Goal: Task Accomplishment & Management: Complete application form

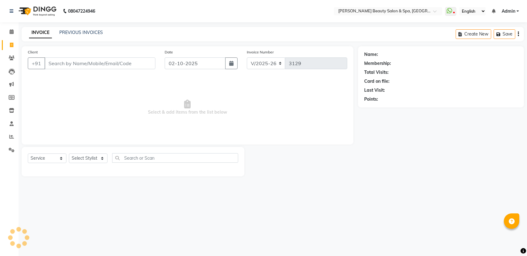
select select "7524"
select select "service"
click at [132, 62] on input "Client" at bounding box center [99, 63] width 111 height 12
type input "8089572642"
click at [153, 62] on button "Add Client" at bounding box center [139, 63] width 32 height 12
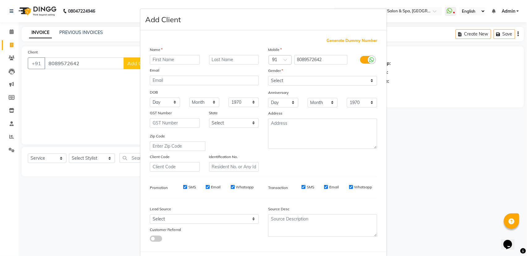
click at [155, 57] on input "text" at bounding box center [175, 60] width 50 height 10
type input "SNEHA"
click at [276, 80] on select "Select Male Female Other Prefer Not To Say" at bounding box center [322, 81] width 109 height 10
select select "female"
click at [268, 76] on select "Select Male Female Other Prefer Not To Say" at bounding box center [322, 81] width 109 height 10
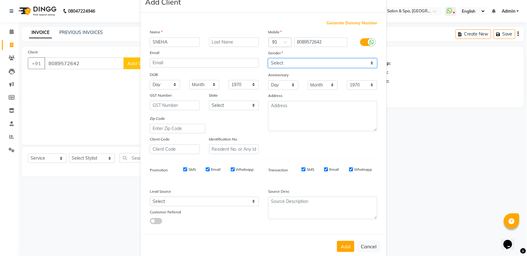
scroll to position [27, 0]
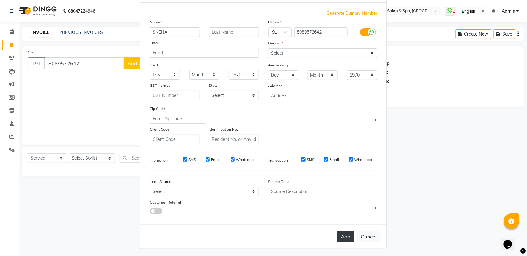
click at [342, 237] on button "Add" at bounding box center [345, 236] width 17 height 11
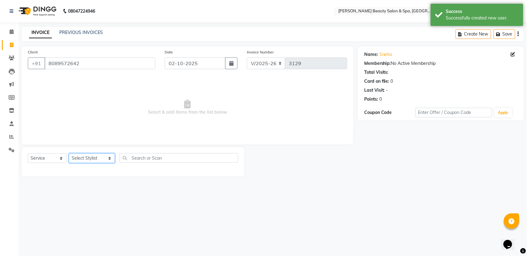
click at [91, 157] on select "Select Stylist Admin Azeem Zameer Bhumika Tamang Gopika Sooraj Meena Chethri Mi…" at bounding box center [92, 158] width 46 height 10
click at [69, 153] on select "Select Stylist Admin Azeem Zameer Bhumika Tamang Gopika Sooraj Meena Chethri Mi…" at bounding box center [92, 158] width 46 height 10
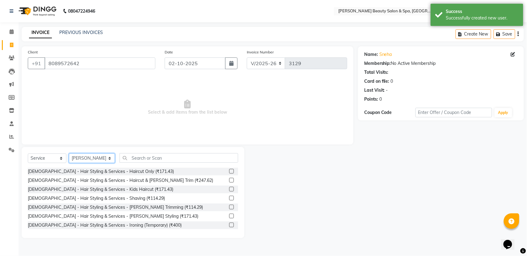
click at [95, 156] on select "Select Stylist Admin [PERSON_NAME] [PERSON_NAME] [PERSON_NAME] [PERSON_NAME] [P…" at bounding box center [92, 158] width 46 height 10
select select "67138"
click at [69, 153] on select "Select Stylist Admin [PERSON_NAME] [PERSON_NAME] [PERSON_NAME] [PERSON_NAME] [P…" at bounding box center [92, 158] width 46 height 10
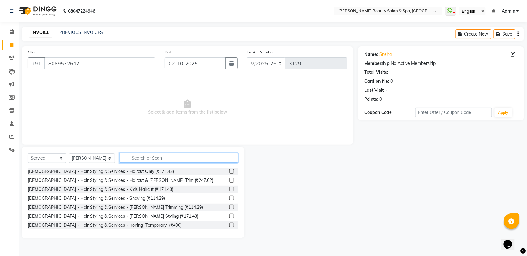
click at [223, 161] on input "text" at bounding box center [178, 158] width 119 height 10
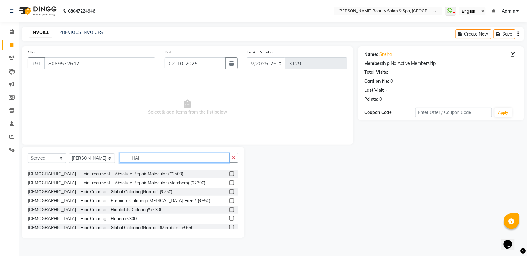
scroll to position [391, 0]
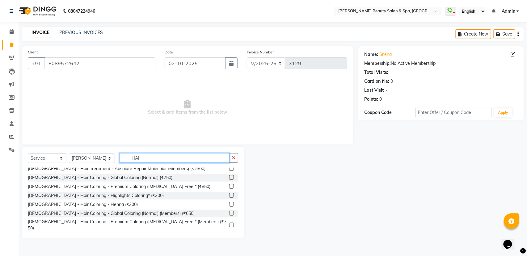
click at [161, 155] on input "HAI" at bounding box center [174, 158] width 110 height 10
type input "H"
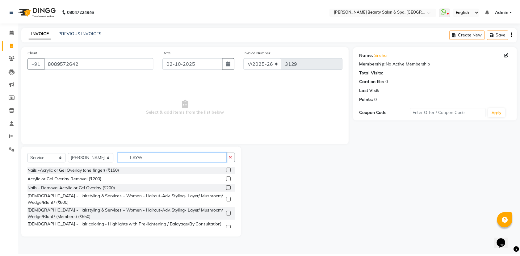
scroll to position [0, 0]
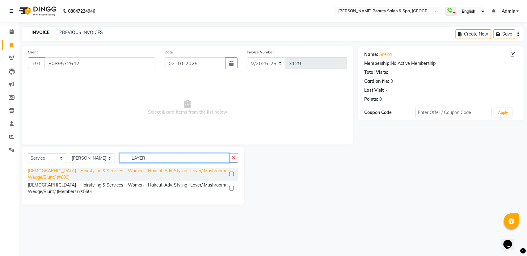
type input "LAYER"
click at [165, 172] on div "[DEMOGRAPHIC_DATA] - Hairstyling & Services – Women - Haircut-Adv. Styling- Lay…" at bounding box center [127, 174] width 199 height 13
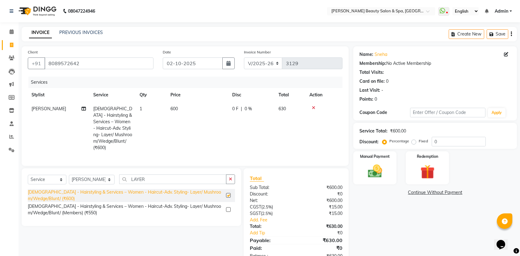
checkbox input "false"
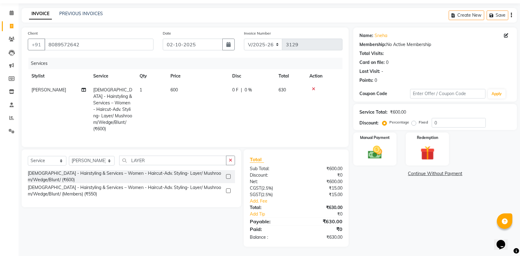
scroll to position [19, 0]
click at [385, 151] on img at bounding box center [375, 152] width 24 height 17
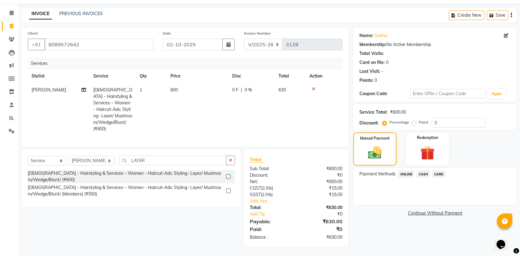
click at [409, 172] on span "ONLINE" at bounding box center [406, 173] width 16 height 7
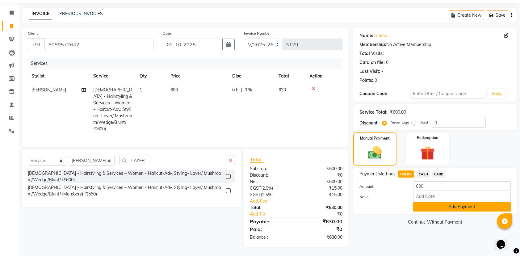
click at [440, 207] on button "Add Payment" at bounding box center [462, 207] width 98 height 10
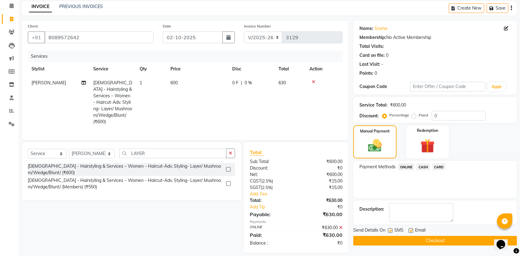
scroll to position [32, 0]
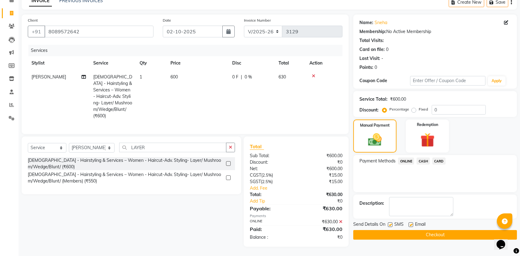
click at [445, 231] on button "Checkout" at bounding box center [435, 235] width 164 height 10
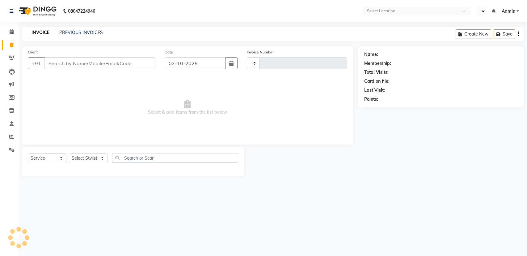
select select "service"
type input "3130"
select select "en"
select select "7524"
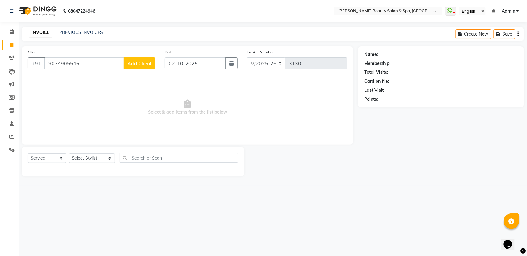
type input "9074905546"
click at [143, 67] on button "Add Client" at bounding box center [139, 63] width 32 height 12
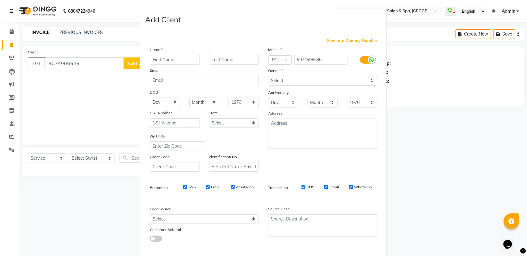
click at [158, 54] on div "Name" at bounding box center [155, 50] width 20 height 9
click at [172, 62] on input "text" at bounding box center [175, 60] width 50 height 10
type input "VISHNU"
click at [311, 77] on select "Select Male Female Other Prefer Not To Say" at bounding box center [322, 81] width 109 height 10
select select "female"
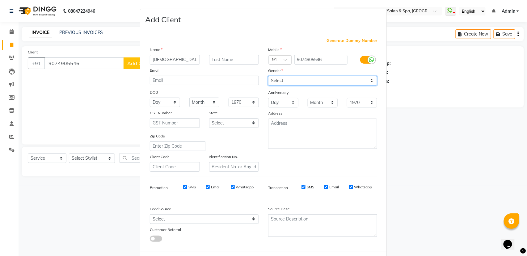
click at [268, 76] on select "Select Male Female Other Prefer Not To Say" at bounding box center [322, 81] width 109 height 10
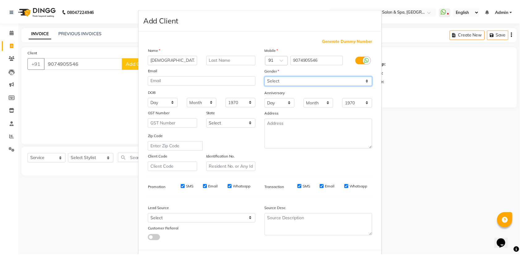
scroll to position [27, 0]
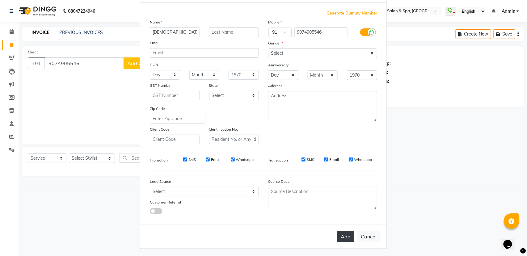
click at [345, 232] on button "Add" at bounding box center [345, 236] width 17 height 11
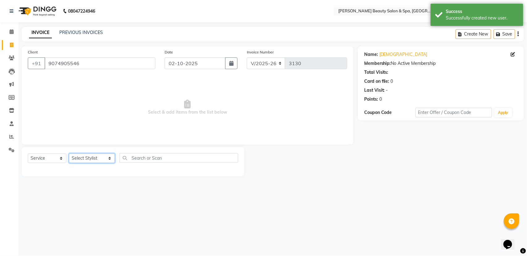
click at [95, 158] on select "Select Stylist Admin [PERSON_NAME] [PERSON_NAME] [PERSON_NAME] [PERSON_NAME] [P…" at bounding box center [92, 158] width 46 height 10
select select "83644"
click at [69, 153] on select "Select Stylist Admin [PERSON_NAME] [PERSON_NAME] [PERSON_NAME] [PERSON_NAME] [P…" at bounding box center [92, 158] width 46 height 10
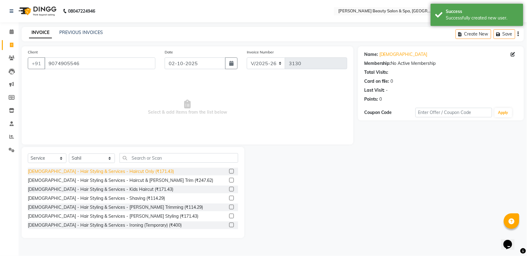
click at [130, 171] on div "[DEMOGRAPHIC_DATA] - Hair Styling & Services - Haircut Only (₹171.43)" at bounding box center [101, 171] width 146 height 6
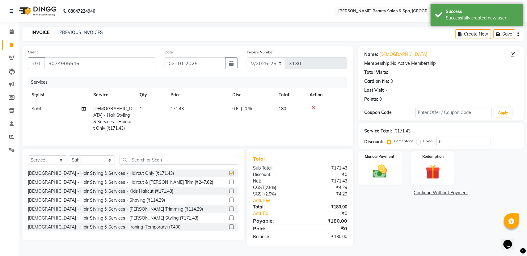
checkbox input "false"
click at [373, 158] on label "Manual Payment" at bounding box center [379, 156] width 31 height 6
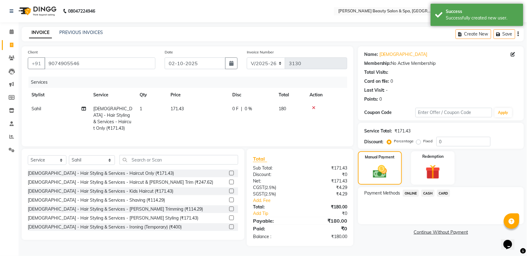
click at [410, 187] on div "Name: Vishnu Membership: No Active Membership Total Visits: Card on file: 0 Las…" at bounding box center [443, 146] width 170 height 200
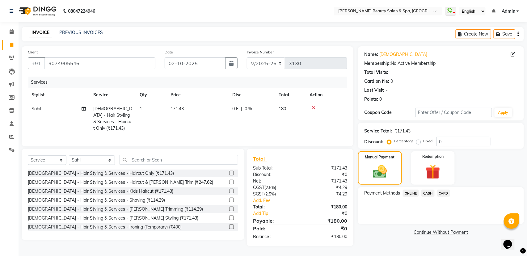
click at [410, 194] on span "ONLINE" at bounding box center [411, 193] width 16 height 7
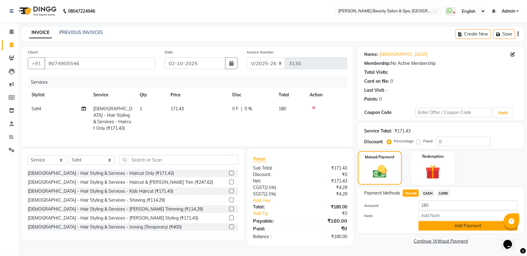
click at [462, 229] on button "Add Payment" at bounding box center [467, 226] width 99 height 10
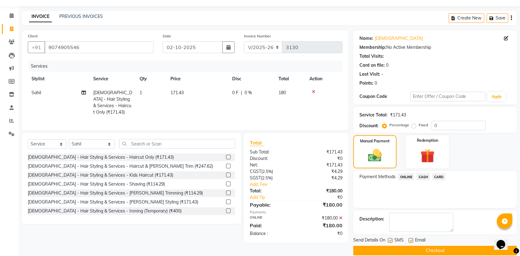
scroll to position [25, 0]
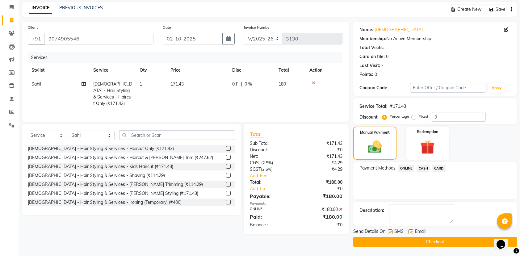
click at [450, 237] on button "Checkout" at bounding box center [435, 242] width 164 height 10
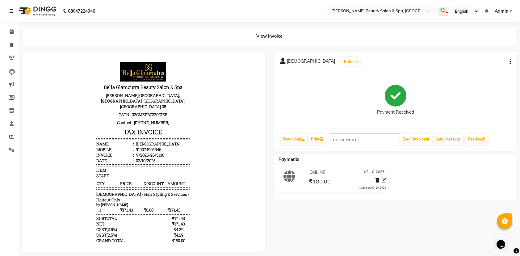
click at [77, 31] on div "View Invoice" at bounding box center [269, 36] width 495 height 19
click at [10, 37] on ul "Calendar Invoice Clients Leads Marketing Members Inventory Staff Reports Settin…" at bounding box center [9, 92] width 19 height 134
click at [11, 43] on icon at bounding box center [11, 45] width 3 height 5
select select "service"
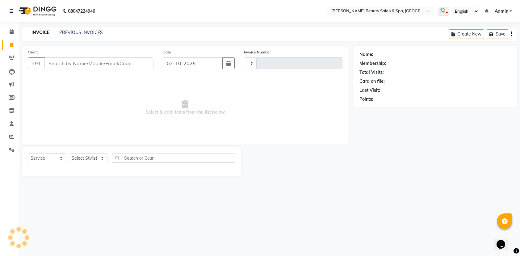
type input "3131"
select select "7524"
click at [71, 61] on input "Client" at bounding box center [99, 63] width 111 height 12
drag, startPoint x: 73, startPoint y: 63, endPoint x: 76, endPoint y: 66, distance: 3.5
click at [76, 66] on input "Client" at bounding box center [99, 63] width 111 height 12
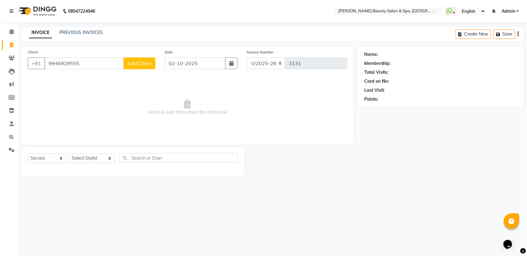
type input "9946929555"
click at [138, 60] on span "Add Client" at bounding box center [139, 63] width 24 height 6
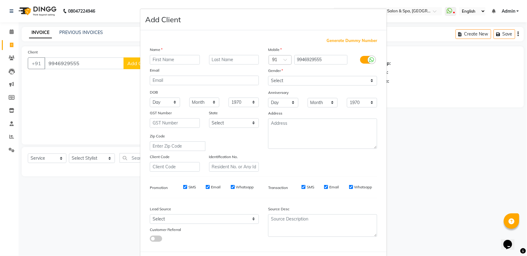
click at [158, 59] on input "text" at bounding box center [175, 60] width 50 height 10
type input "SREEKINAT"
click at [306, 79] on select "Select Male Female Other Prefer Not To Say" at bounding box center [322, 81] width 109 height 10
select select "male"
click at [268, 76] on select "Select Male Female Other Prefer Not To Say" at bounding box center [322, 81] width 109 height 10
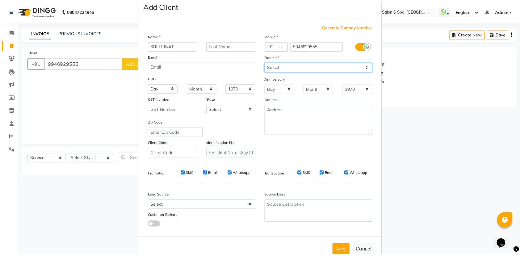
scroll to position [27, 0]
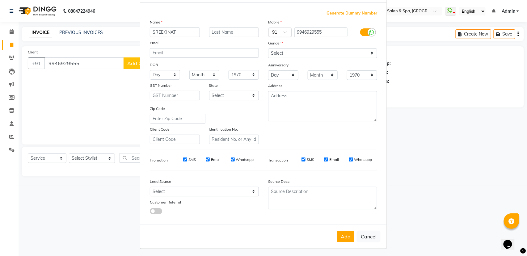
drag, startPoint x: 341, startPoint y: 229, endPoint x: 335, endPoint y: 230, distance: 6.0
click at [337, 231] on button "Add" at bounding box center [345, 236] width 17 height 11
select select
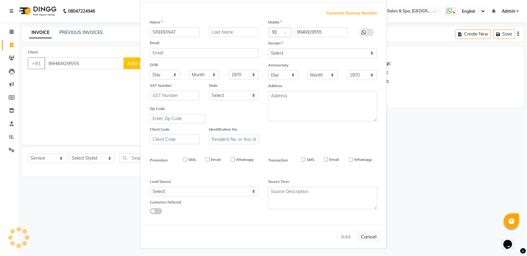
select select
checkbox input "false"
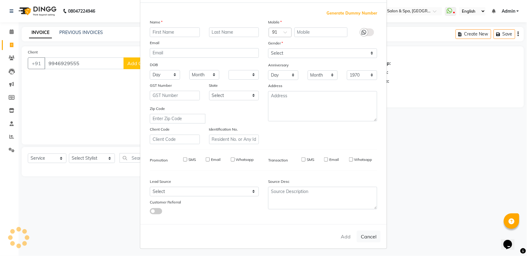
checkbox input "false"
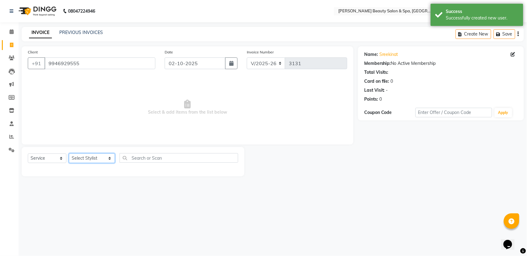
drag, startPoint x: 103, startPoint y: 157, endPoint x: 50, endPoint y: 160, distance: 53.1
click at [100, 157] on select "Select Stylist Admin [PERSON_NAME] [PERSON_NAME] [PERSON_NAME] [PERSON_NAME] [P…" at bounding box center [92, 158] width 46 height 10
select select "79765"
click at [69, 153] on select "Select Stylist Admin [PERSON_NAME] [PERSON_NAME] [PERSON_NAME] [PERSON_NAME] [P…" at bounding box center [92, 158] width 46 height 10
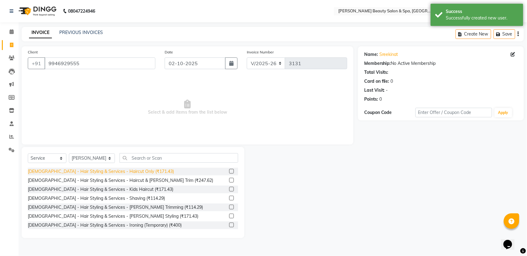
click at [73, 174] on div "[DEMOGRAPHIC_DATA] - Hair Styling & Services - Haircut Only (₹171.43)" at bounding box center [101, 171] width 146 height 6
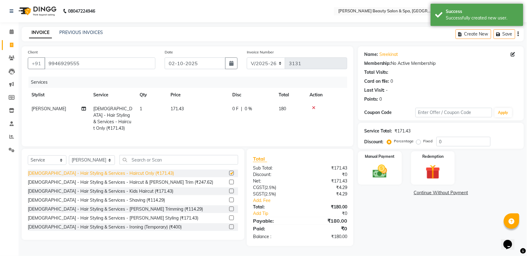
checkbox input "false"
click at [392, 168] on img at bounding box center [379, 171] width 24 height 17
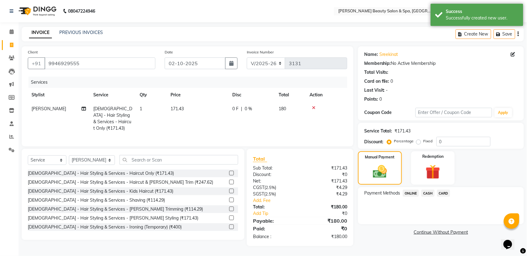
click at [412, 193] on span "ONLINE" at bounding box center [411, 193] width 16 height 7
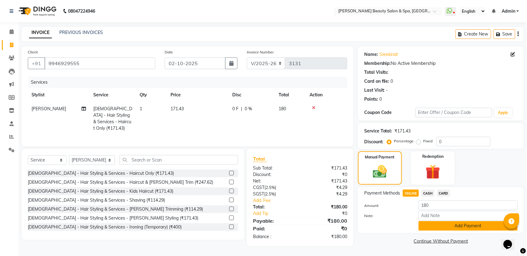
click at [449, 230] on button "Add Payment" at bounding box center [467, 226] width 99 height 10
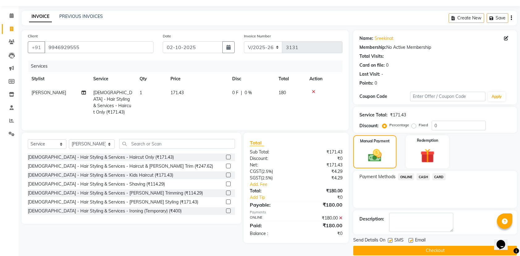
scroll to position [25, 0]
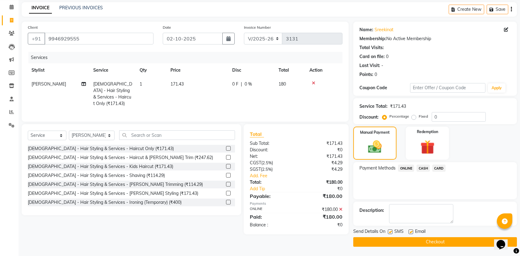
click at [446, 239] on button "Checkout" at bounding box center [435, 242] width 164 height 10
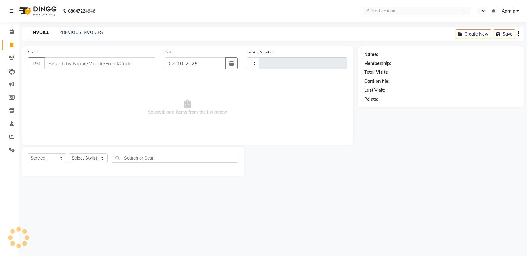
select select "service"
select select "en"
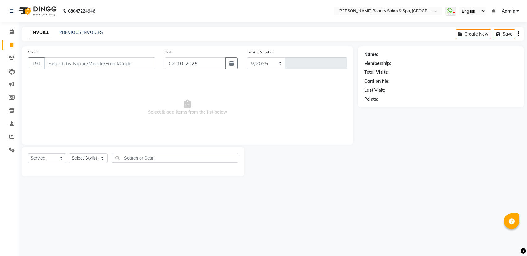
select select "7524"
type input "3132"
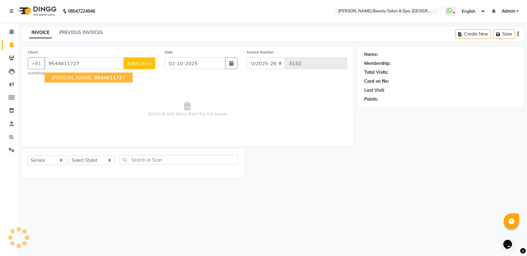
type input "9544611727"
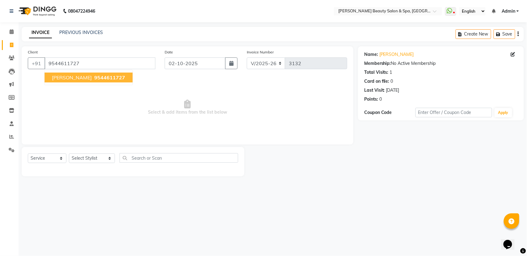
click at [119, 77] on span "9544611727" at bounding box center [109, 77] width 31 height 6
click at [93, 158] on select "Select Stylist Admin [PERSON_NAME] [PERSON_NAME] [PERSON_NAME] [PERSON_NAME] [P…" at bounding box center [92, 158] width 46 height 10
select select "67138"
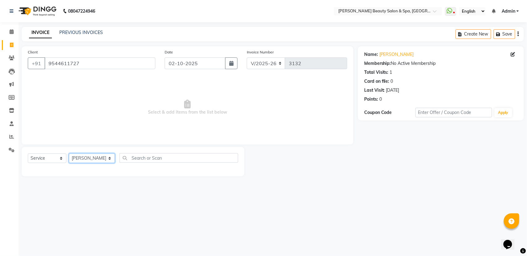
click at [69, 153] on select "Select Stylist Admin [PERSON_NAME] [PERSON_NAME] [PERSON_NAME] [PERSON_NAME] [P…" at bounding box center [92, 158] width 46 height 10
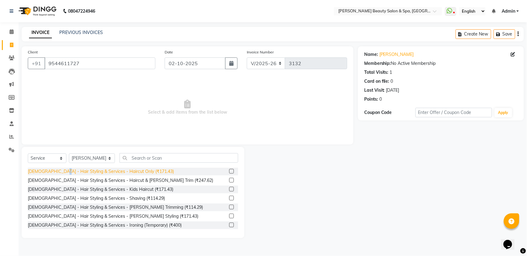
click at [61, 171] on div "[DEMOGRAPHIC_DATA] - Hair Styling & Services - Haircut Only (₹171.43)" at bounding box center [101, 171] width 146 height 6
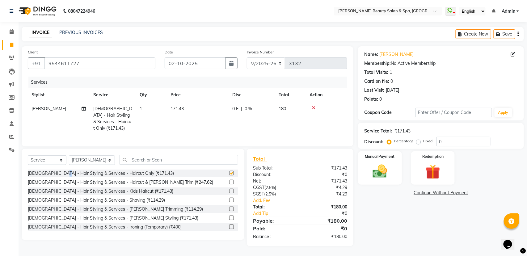
checkbox input "false"
click at [376, 175] on img at bounding box center [379, 171] width 24 height 17
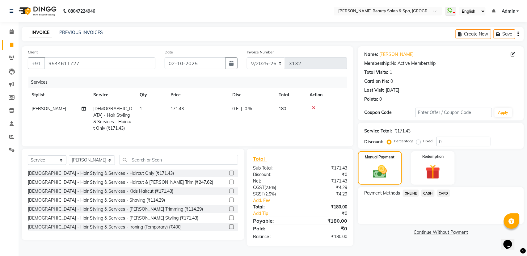
click at [409, 192] on span "ONLINE" at bounding box center [411, 193] width 16 height 7
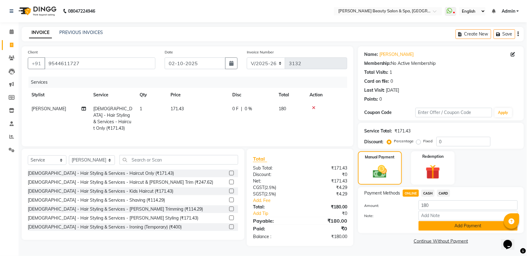
click at [424, 223] on button "Add Payment" at bounding box center [467, 226] width 99 height 10
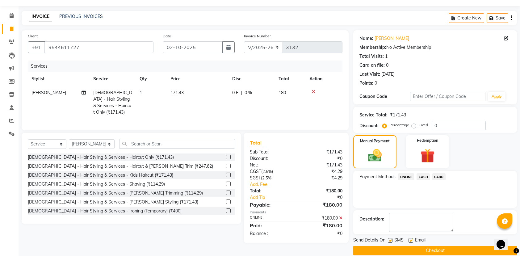
scroll to position [25, 0]
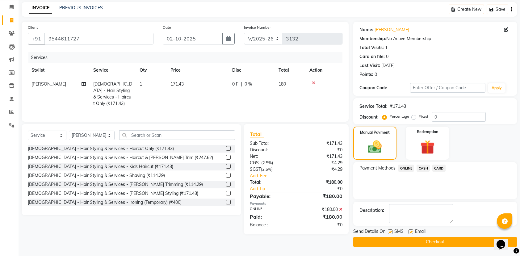
click at [427, 244] on button "Checkout" at bounding box center [435, 242] width 164 height 10
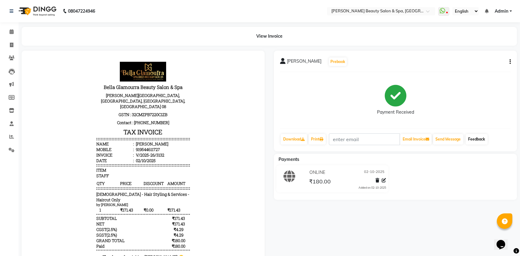
scroll to position [35, 0]
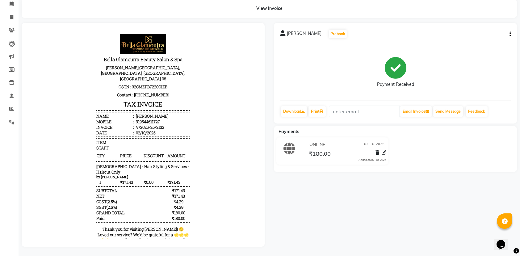
select select "service"
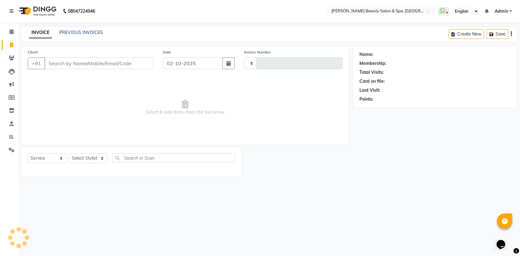
type input "3133"
select select "7524"
click at [69, 66] on input "Client" at bounding box center [99, 63] width 111 height 12
click at [99, 158] on select "Select Stylist Admin [PERSON_NAME] [PERSON_NAME] [PERSON_NAME] [PERSON_NAME] [P…" at bounding box center [92, 158] width 46 height 10
click at [242, 190] on div "08047224946 Select Location × Bella Glamourra Beauty Salon & Spa, Eenchakkal, P…" at bounding box center [263, 128] width 527 height 256
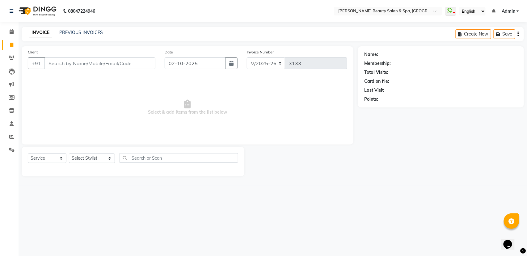
drag, startPoint x: 242, startPoint y: 190, endPoint x: 526, endPoint y: 268, distance: 294.4
click at [526, 256] on html "08047224946 Select Location × Bella Glamourra Beauty Salon & Spa, Eenchakkal, P…" at bounding box center [263, 128] width 527 height 256
drag, startPoint x: 71, startPoint y: 66, endPoint x: 48, endPoint y: 57, distance: 24.6
click at [70, 66] on input "Client" at bounding box center [99, 63] width 111 height 12
click at [70, 32] on link "PREVIOUS INVOICES" at bounding box center [81, 33] width 44 height 6
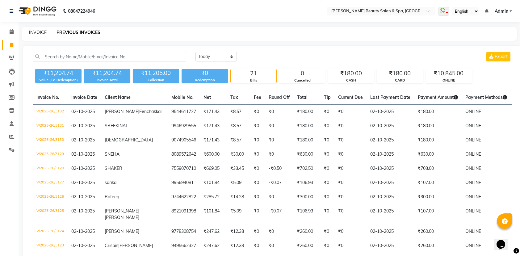
click at [39, 33] on link "INVOICE" at bounding box center [38, 33] width 18 height 6
select select "service"
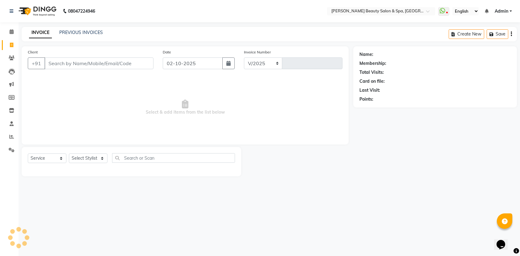
select select "7524"
type input "3133"
click at [73, 27] on div "INVOICE PREVIOUS INVOICES Create New Save" at bounding box center [273, 34] width 502 height 15
click at [91, 62] on input "Client" at bounding box center [99, 63] width 111 height 12
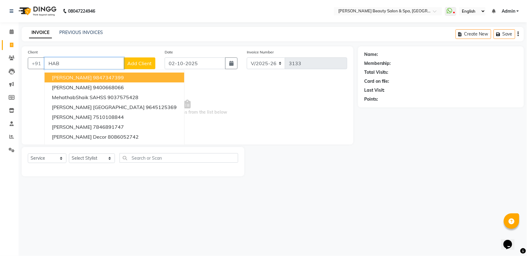
click at [97, 78] on ngb-highlight "9847347399" at bounding box center [108, 77] width 31 height 6
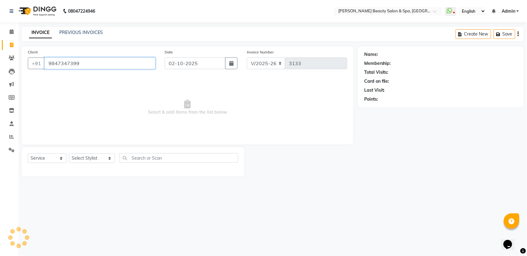
type input "9847347399"
select select "1: Object"
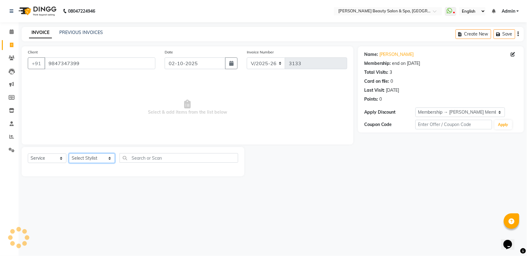
click at [97, 156] on select "Select Stylist Admin [PERSON_NAME] [PERSON_NAME] [PERSON_NAME] [PERSON_NAME] [P…" at bounding box center [92, 158] width 46 height 10
select select "67138"
click at [69, 153] on select "Select Stylist Admin [PERSON_NAME] [PERSON_NAME] [PERSON_NAME] [PERSON_NAME] [P…" at bounding box center [92, 158] width 46 height 10
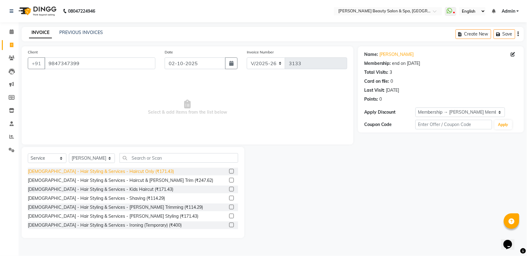
click at [139, 168] on div "[DEMOGRAPHIC_DATA] - Hair Styling & Services - Haircut Only (₹171.43)" at bounding box center [101, 171] width 146 height 6
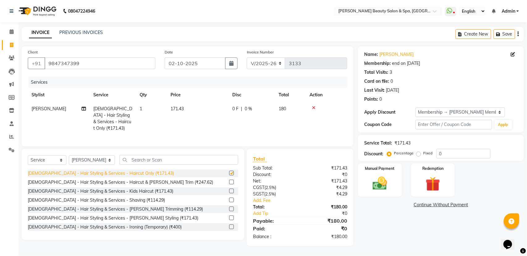
checkbox input "false"
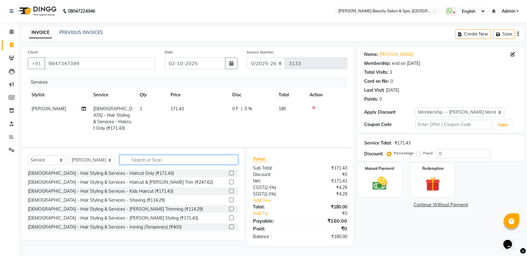
click at [139, 162] on input "text" at bounding box center [178, 160] width 119 height 10
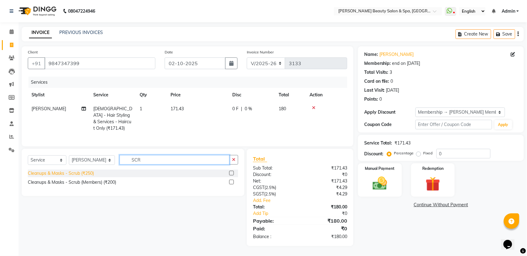
type input "SCR"
click at [42, 171] on div "Cleanups & Masks - Scrub (₹250)" at bounding box center [61, 173] width 66 height 6
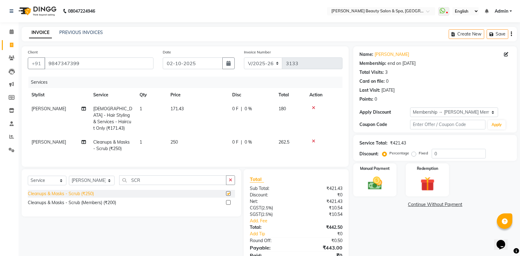
checkbox input "false"
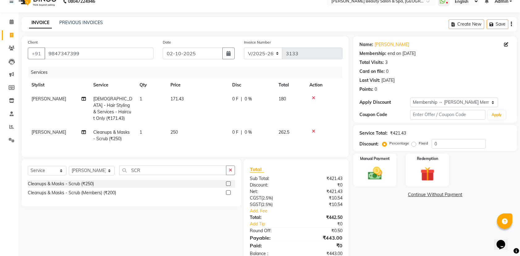
scroll to position [27, 0]
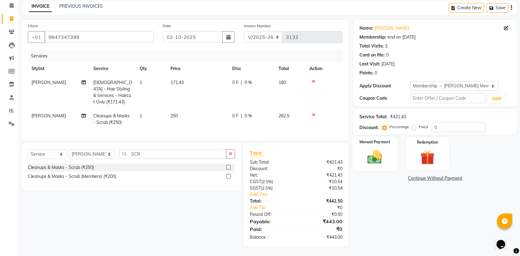
click at [371, 151] on img at bounding box center [375, 156] width 24 height 17
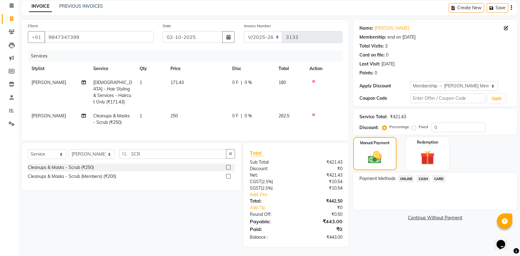
click at [405, 178] on span "ONLINE" at bounding box center [406, 178] width 16 height 7
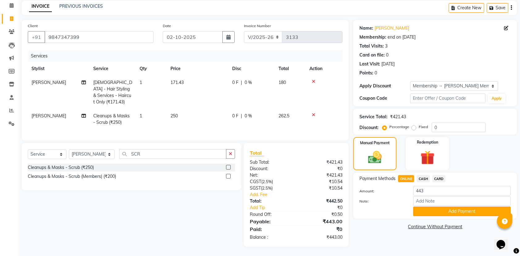
click at [420, 178] on span "CASH" at bounding box center [422, 178] width 13 height 7
click at [440, 209] on button "Add Payment" at bounding box center [462, 212] width 98 height 10
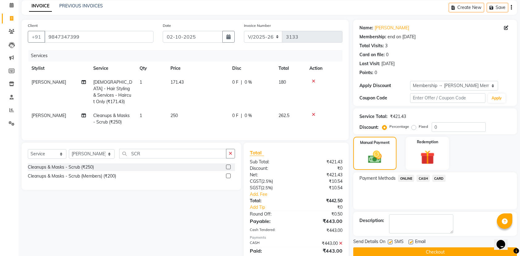
scroll to position [48, 0]
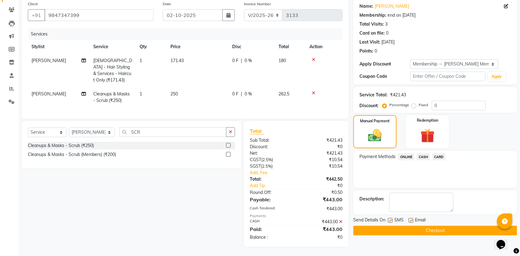
click at [436, 232] on button "Checkout" at bounding box center [435, 231] width 164 height 10
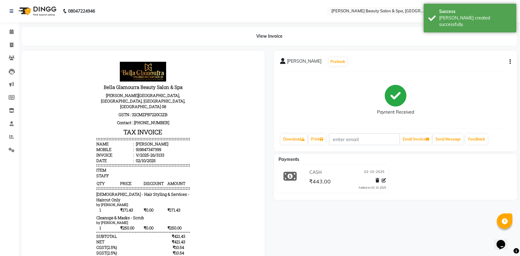
select select "service"
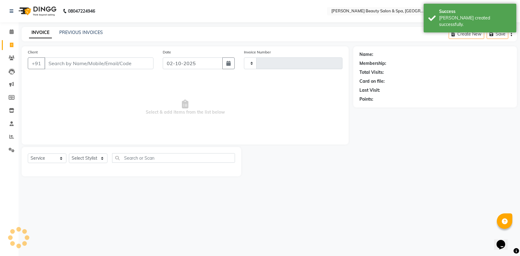
type input "3134"
select select "7524"
click at [72, 30] on link "PREVIOUS INVOICES" at bounding box center [81, 33] width 44 height 6
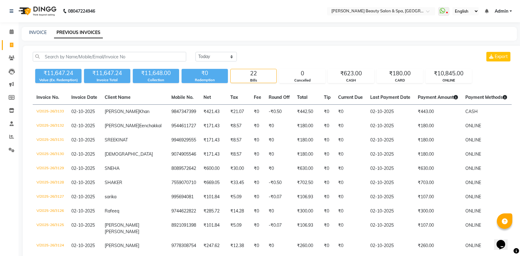
select select "service"
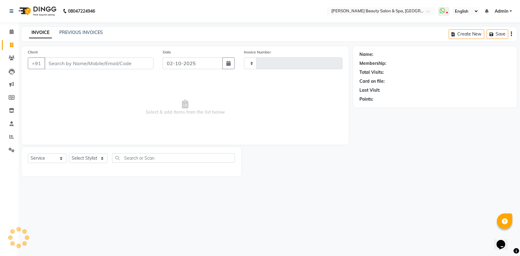
type input "3134"
select select "7524"
click at [88, 32] on link "PREVIOUS INVOICES" at bounding box center [81, 33] width 44 height 6
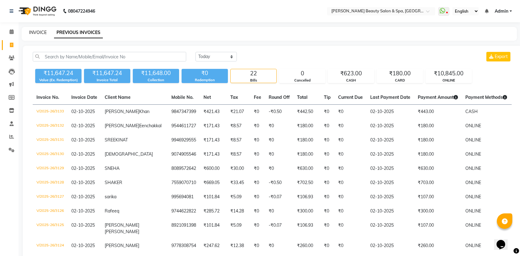
click at [40, 33] on link "INVOICE" at bounding box center [38, 33] width 18 height 6
select select "service"
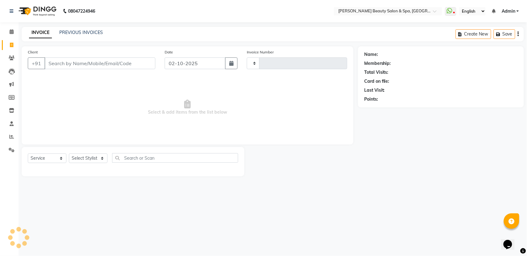
type input "3134"
select select "7524"
click at [219, 240] on div "08047224946 Select Location × Bella Glamourra Beauty Salon & Spa, Eenchakkal, P…" at bounding box center [263, 128] width 527 height 256
click at [98, 158] on select "Select Stylist Admin [PERSON_NAME] [PERSON_NAME] [PERSON_NAME] [PERSON_NAME] [P…" at bounding box center [92, 158] width 46 height 10
select select "67138"
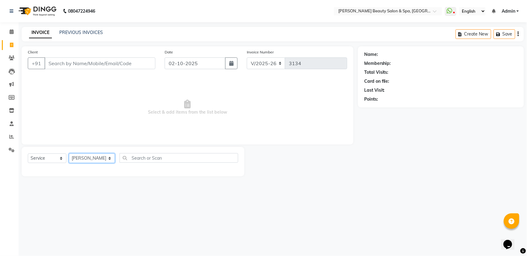
click at [69, 153] on select "Select Stylist Admin [PERSON_NAME] [PERSON_NAME] [PERSON_NAME] [PERSON_NAME] [P…" at bounding box center [92, 158] width 46 height 10
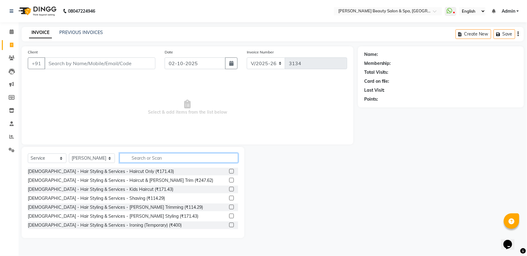
click at [137, 159] on input "text" at bounding box center [178, 158] width 119 height 10
click at [144, 170] on div "[DEMOGRAPHIC_DATA] - Hair Styling & Services - Haircut Only (₹171.43)" at bounding box center [133, 172] width 210 height 8
click at [229, 172] on label at bounding box center [231, 171] width 5 height 5
click at [229, 172] on input "checkbox" at bounding box center [231, 171] width 4 height 4
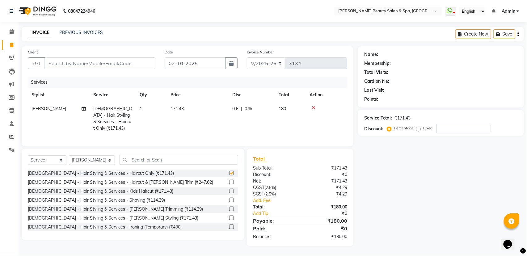
checkbox input "false"
click at [315, 106] on div at bounding box center [326, 108] width 34 height 4
click at [313, 107] on icon at bounding box center [313, 108] width 3 height 4
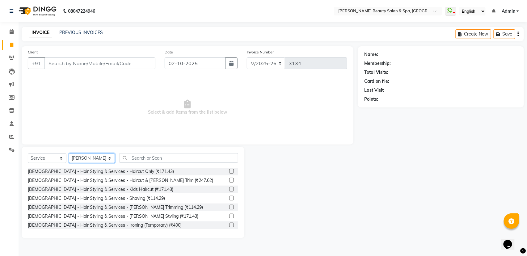
click at [95, 157] on select "Select Stylist Admin [PERSON_NAME] [PERSON_NAME] [PERSON_NAME] [PERSON_NAME] [P…" at bounding box center [92, 158] width 46 height 10
click at [69, 153] on select "Select Stylist Admin [PERSON_NAME] [PERSON_NAME] [PERSON_NAME] [PERSON_NAME] [P…" at bounding box center [92, 158] width 46 height 10
click at [99, 156] on select "Select Stylist Admin [PERSON_NAME] [PERSON_NAME] [PERSON_NAME] [PERSON_NAME] [P…" at bounding box center [92, 158] width 46 height 10
select select "89094"
click at [69, 153] on select "Select Stylist Admin [PERSON_NAME] [PERSON_NAME] [PERSON_NAME] [PERSON_NAME] [P…" at bounding box center [92, 158] width 46 height 10
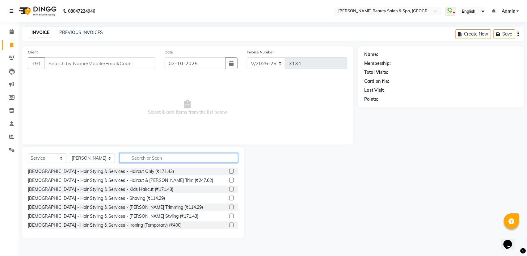
click at [160, 156] on input "text" at bounding box center [178, 158] width 119 height 10
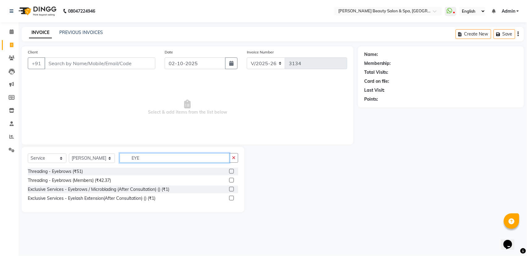
type input "EYE"
click at [230, 168] on div at bounding box center [233, 172] width 9 height 8
click at [229, 170] on label at bounding box center [231, 171] width 5 height 5
click at [229, 170] on input "checkbox" at bounding box center [231, 171] width 4 height 4
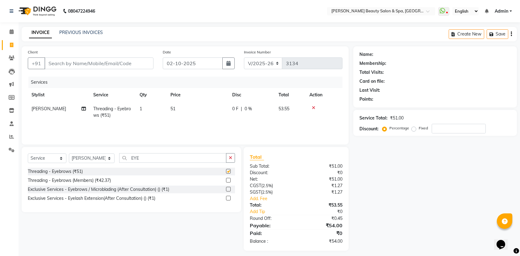
checkbox input "false"
click at [148, 155] on input "EYE" at bounding box center [172, 158] width 107 height 10
type input "E"
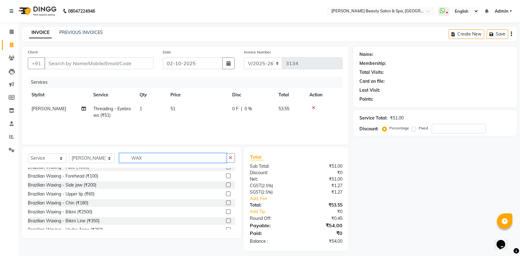
scroll to position [206, 0]
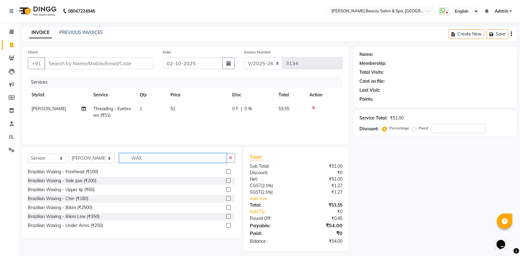
type input "WAX"
click at [226, 191] on label at bounding box center [228, 189] width 5 height 5
click at [226, 191] on input "checkbox" at bounding box center [228, 190] width 4 height 4
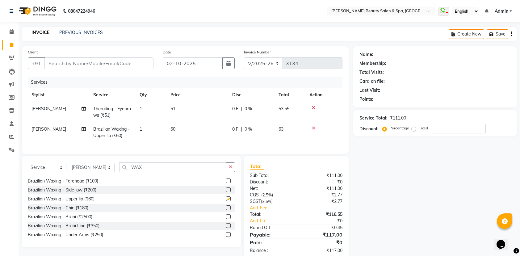
checkbox input "false"
click at [99, 56] on div "Client +91" at bounding box center [90, 61] width 135 height 25
click at [90, 64] on input "Client" at bounding box center [98, 63] width 109 height 12
type input "9"
type input "0"
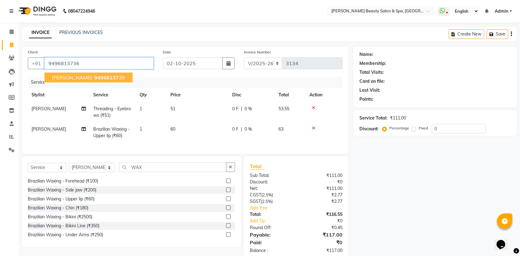
type input "9496813736"
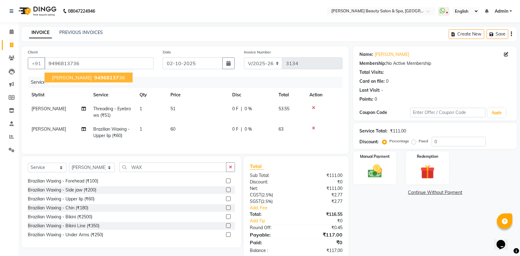
click at [104, 74] on span "94968137" at bounding box center [106, 77] width 25 height 6
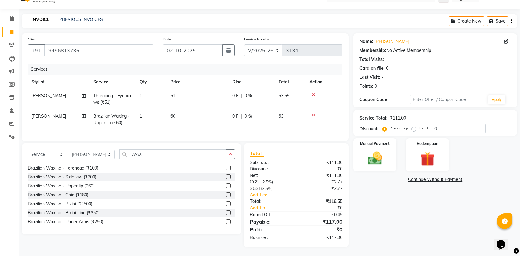
scroll to position [20, 0]
click at [374, 149] on img at bounding box center [375, 157] width 24 height 17
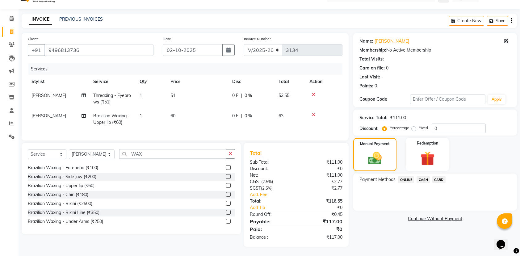
click at [403, 176] on span "ONLINE" at bounding box center [406, 179] width 16 height 7
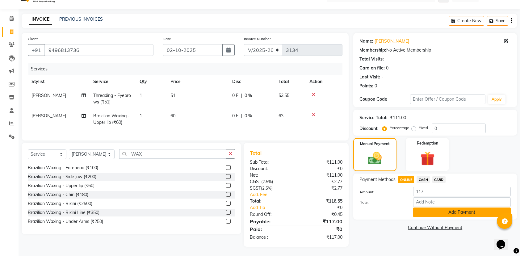
click at [458, 207] on button "Add Payment" at bounding box center [462, 212] width 98 height 10
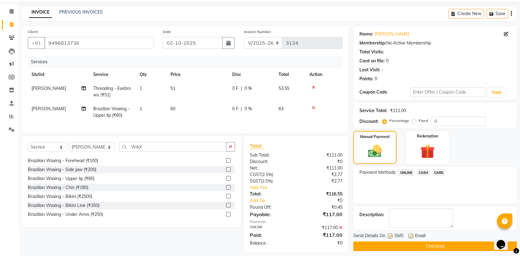
click at [456, 252] on div "Name: Sameer Vaalikode Membership: No Active Membership Total Visits: Card on f…" at bounding box center [437, 139] width 168 height 227
click at [447, 242] on button "Checkout" at bounding box center [435, 246] width 164 height 10
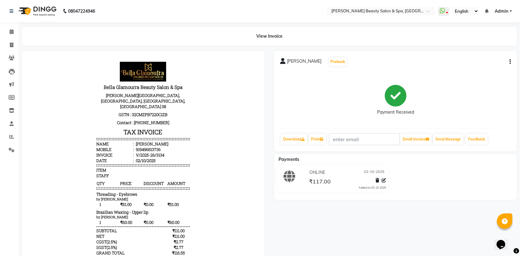
select select "service"
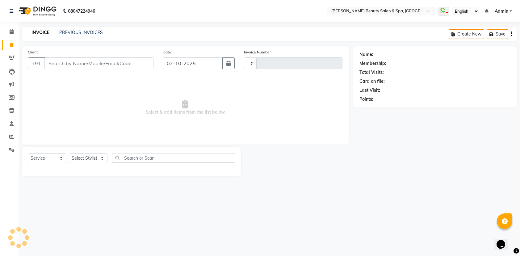
type input "3135"
select select "7524"
click at [78, 33] on link "PREVIOUS INVOICES" at bounding box center [81, 33] width 44 height 6
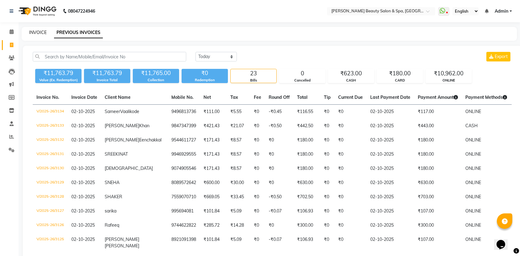
click at [44, 35] on link "INVOICE" at bounding box center [38, 33] width 18 height 6
select select "service"
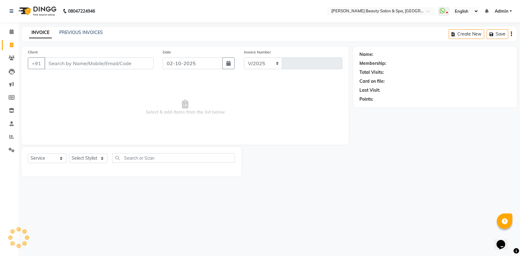
select select "7524"
type input "3135"
click at [66, 67] on input "Client" at bounding box center [99, 63] width 111 height 12
type input "8086448833"
click at [144, 61] on span "Add Client" at bounding box center [139, 63] width 24 height 6
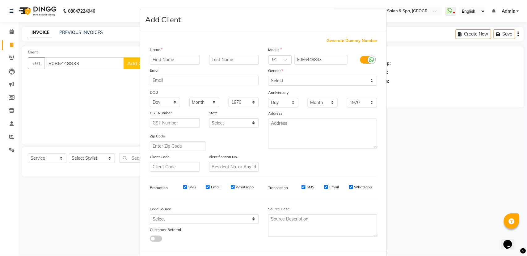
click at [157, 58] on input "text" at bounding box center [175, 60] width 50 height 10
type input "muksh"
click at [286, 77] on select "Select Male Female Other Prefer Not To Say" at bounding box center [322, 81] width 109 height 10
select select "male"
click at [268, 76] on select "Select Male Female Other Prefer Not To Say" at bounding box center [322, 81] width 109 height 10
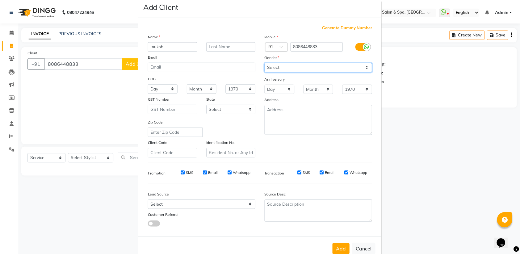
scroll to position [27, 0]
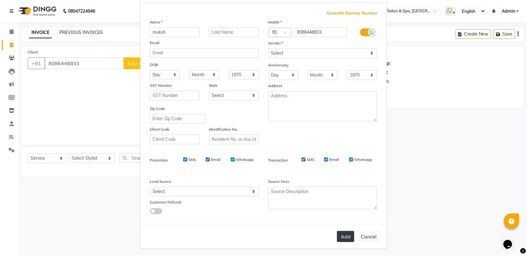
click at [337, 240] on button "Add" at bounding box center [345, 236] width 17 height 11
select select
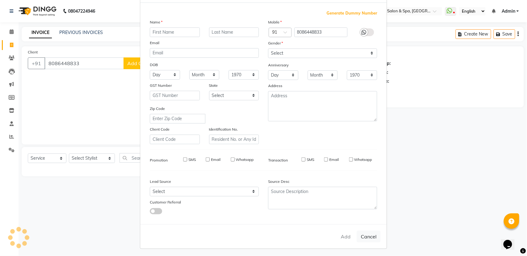
select select
checkbox input "false"
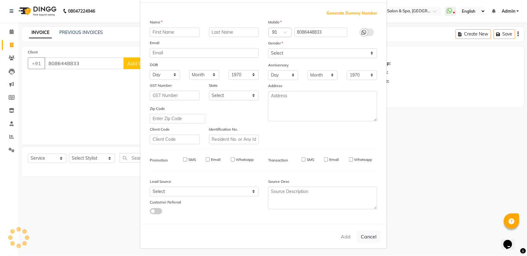
checkbox input "false"
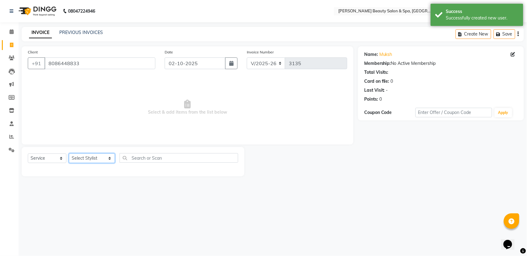
click at [94, 155] on select "Select Stylist Admin [PERSON_NAME] [PERSON_NAME] [PERSON_NAME] [PERSON_NAME] [P…" at bounding box center [92, 158] width 46 height 10
select select "67138"
click at [69, 153] on select "Select Stylist Admin [PERSON_NAME] [PERSON_NAME] [PERSON_NAME] [PERSON_NAME] [P…" at bounding box center [92, 158] width 46 height 10
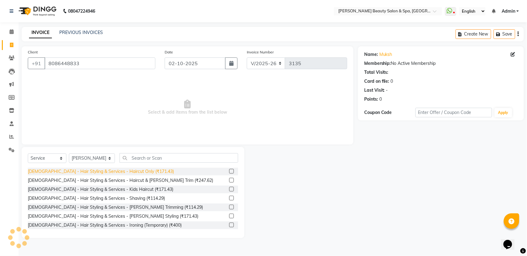
click at [129, 173] on div "[DEMOGRAPHIC_DATA] - Hair Styling & Services - Haircut Only (₹171.43)" at bounding box center [101, 171] width 146 height 6
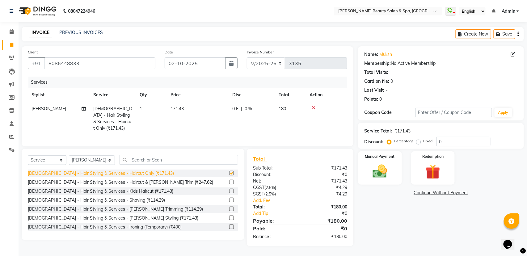
checkbox input "false"
click at [383, 171] on img at bounding box center [379, 171] width 24 height 17
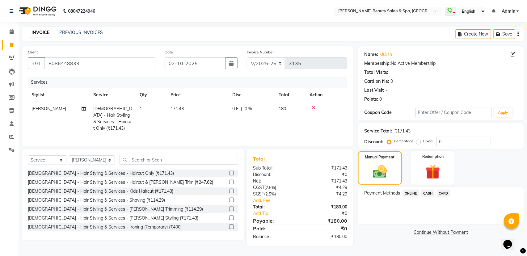
click at [408, 192] on span "ONLINE" at bounding box center [411, 193] width 16 height 7
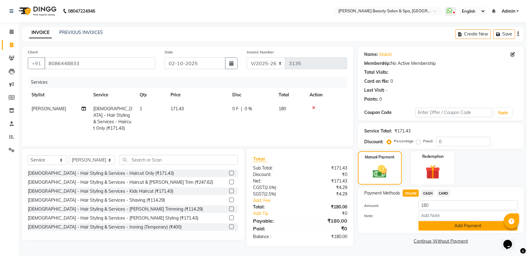
click at [444, 226] on button "Add Payment" at bounding box center [467, 226] width 99 height 10
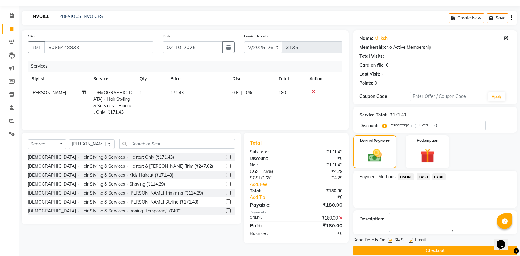
scroll to position [25, 0]
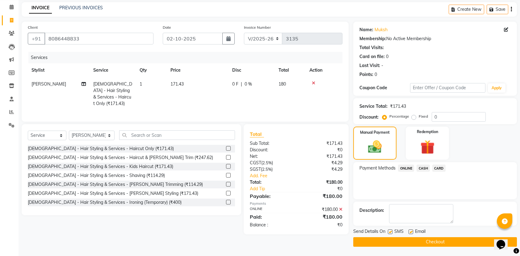
drag, startPoint x: 446, startPoint y: 239, endPoint x: 448, endPoint y: 244, distance: 5.2
click at [448, 244] on button "Checkout" at bounding box center [435, 242] width 164 height 10
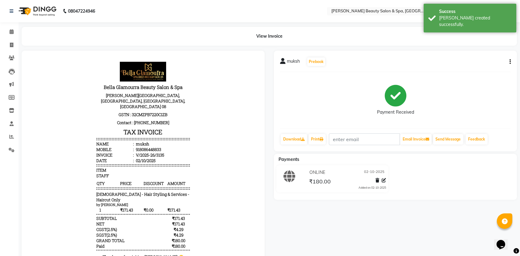
select select "service"
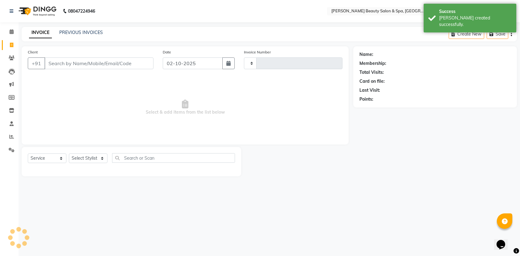
type input "3136"
select select "7524"
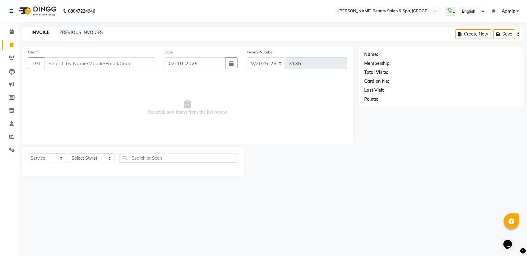
drag, startPoint x: 70, startPoint y: 181, endPoint x: 97, endPoint y: 187, distance: 27.6
click at [78, 187] on div "08047224946 Select Location × Bella Glamourra Beauty Salon & Spa, Eenchakkal, P…" at bounding box center [263, 128] width 527 height 256
click at [308, 66] on input "3136" at bounding box center [316, 63] width 62 height 12
click at [62, 64] on input "Client" at bounding box center [99, 63] width 111 height 12
type input "7356675791"
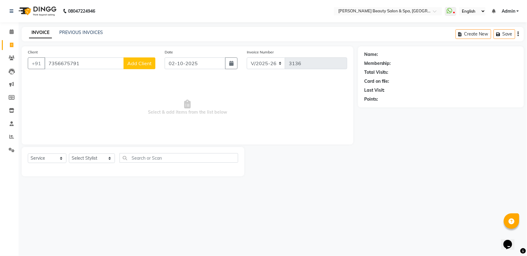
click at [136, 60] on button "Add Client" at bounding box center [139, 63] width 32 height 12
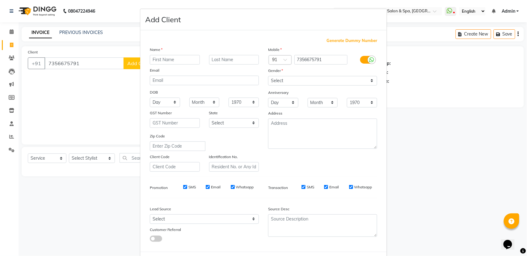
click at [165, 62] on input "text" at bounding box center [175, 60] width 50 height 10
type input "neethu"
click at [294, 78] on select "Select Male Female Other Prefer Not To Say" at bounding box center [322, 81] width 109 height 10
select select "female"
click at [268, 76] on select "Select Male Female Other Prefer Not To Say" at bounding box center [322, 81] width 109 height 10
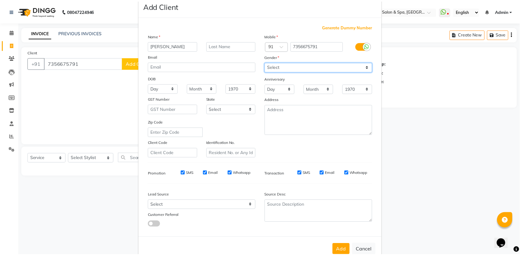
scroll to position [27, 0]
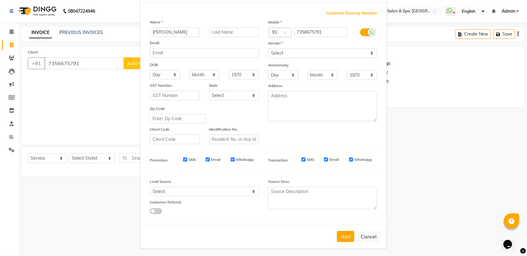
drag, startPoint x: 335, startPoint y: 238, endPoint x: 338, endPoint y: 238, distance: 3.1
click at [338, 238] on button "Add" at bounding box center [345, 236] width 17 height 11
select select
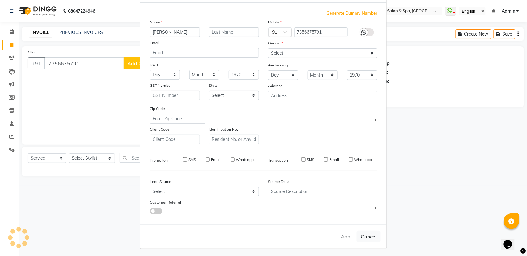
select select
checkbox input "false"
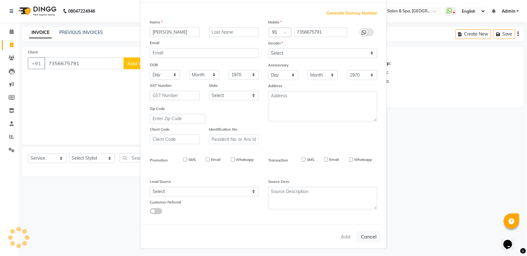
checkbox input "false"
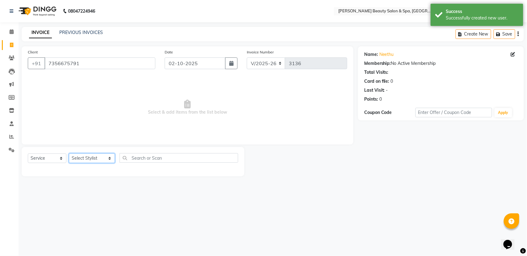
click at [86, 156] on select "Select Stylist Admin [PERSON_NAME] [PERSON_NAME] [PERSON_NAME] [PERSON_NAME] [P…" at bounding box center [92, 158] width 46 height 10
select select "67141"
click at [69, 153] on select "Select Stylist Admin [PERSON_NAME] [PERSON_NAME] [PERSON_NAME] [PERSON_NAME] [P…" at bounding box center [92, 158] width 46 height 10
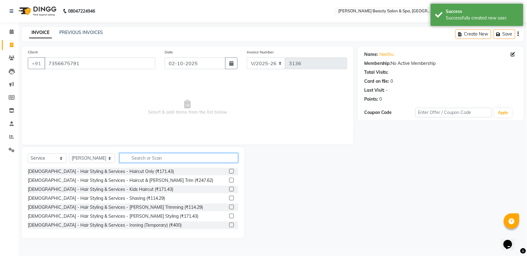
click at [145, 160] on input "text" at bounding box center [178, 158] width 119 height 10
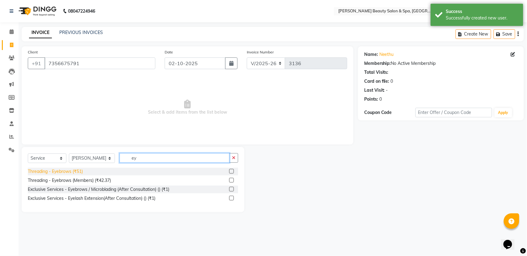
type input "ey"
click at [74, 169] on div "Threading - Eyebrows (₹51)" at bounding box center [55, 171] width 55 height 6
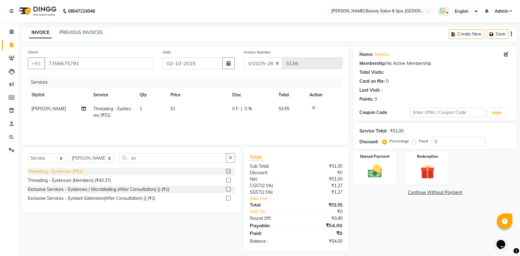
checkbox input "false"
click at [370, 167] on img at bounding box center [375, 171] width 24 height 17
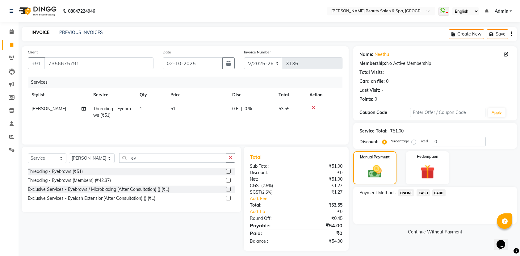
click at [407, 189] on div "Payment Methods ONLINE CASH CARD" at bounding box center [435, 205] width 164 height 37
click at [405, 190] on span "ONLINE" at bounding box center [406, 192] width 16 height 7
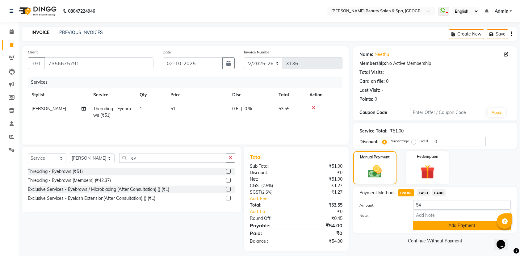
click at [444, 225] on button "Add Payment" at bounding box center [462, 226] width 98 height 10
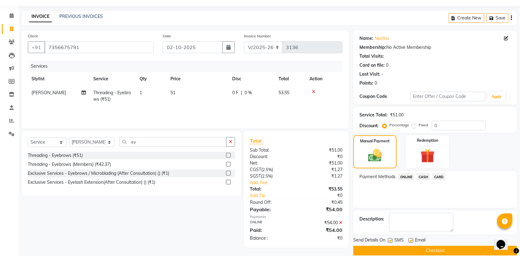
scroll to position [25, 0]
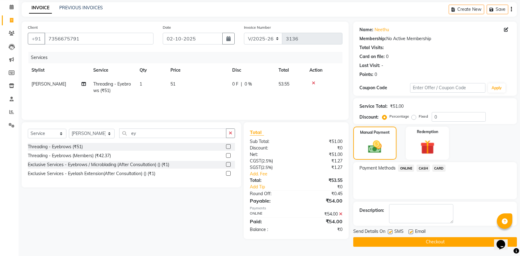
click at [453, 241] on button "Checkout" at bounding box center [435, 242] width 164 height 10
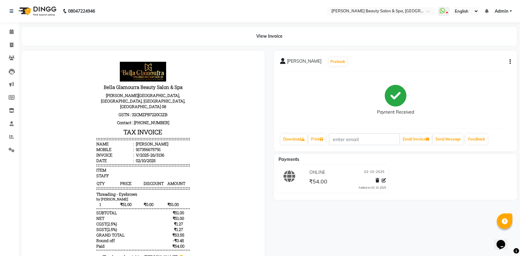
drag, startPoint x: 332, startPoint y: 66, endPoint x: 335, endPoint y: 75, distance: 9.8
click at [332, 68] on div "neethu Prebook Payment Received Download Print Email Invoice Send Message Feedb…" at bounding box center [395, 101] width 243 height 101
select select "service"
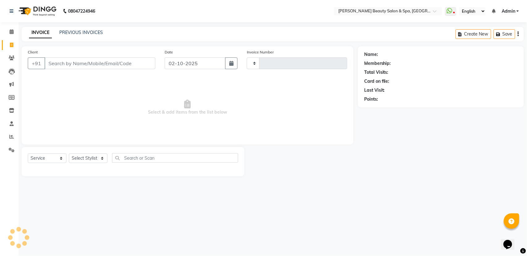
type input "3137"
select select "7524"
click at [92, 72] on div "Client +91" at bounding box center [91, 61] width 137 height 25
click at [93, 64] on input "Client" at bounding box center [99, 63] width 111 height 12
click at [118, 63] on input "Client" at bounding box center [99, 63] width 111 height 12
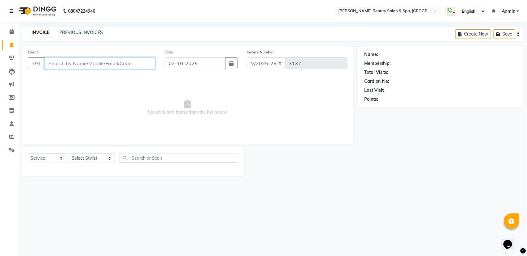
click at [118, 63] on input "Client" at bounding box center [99, 63] width 111 height 12
drag, startPoint x: 444, startPoint y: 268, endPoint x: 526, endPoint y: 268, distance: 82.7
drag, startPoint x: 526, startPoint y: 268, endPoint x: 244, endPoint y: 146, distance: 308.0
click at [244, 146] on div "Client +91 Date 02-10-2025 Invoice Number V/2025 V/2025-26 3137 Select & add it…" at bounding box center [187, 111] width 341 height 130
click at [72, 62] on input "Client" at bounding box center [99, 63] width 111 height 12
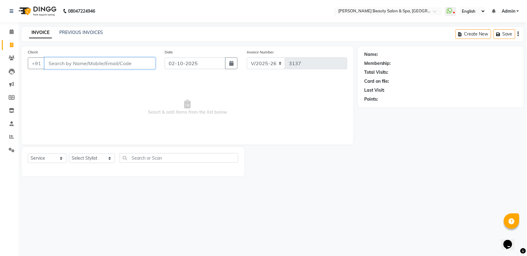
click at [72, 63] on input "Client" at bounding box center [99, 63] width 111 height 12
type input "9656349096"
click at [132, 66] on button "Add Client" at bounding box center [139, 63] width 32 height 12
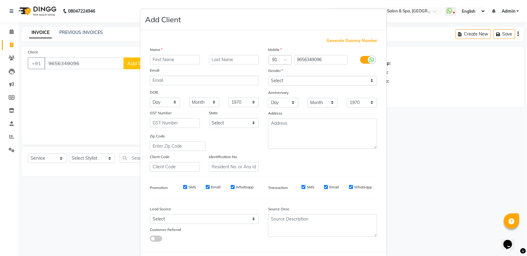
click at [156, 57] on input "text" at bounding box center [175, 60] width 50 height 10
type input "a"
type input "ANU"
click at [274, 80] on select "Select Male Female Other Prefer Not To Say" at bounding box center [322, 81] width 109 height 10
select select "male"
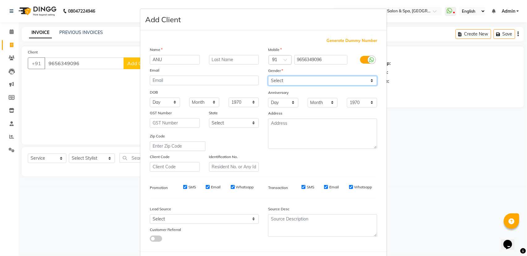
click at [268, 76] on select "Select Male Female Other Prefer Not To Say" at bounding box center [322, 81] width 109 height 10
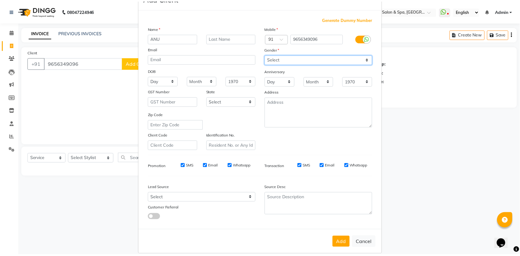
scroll to position [27, 0]
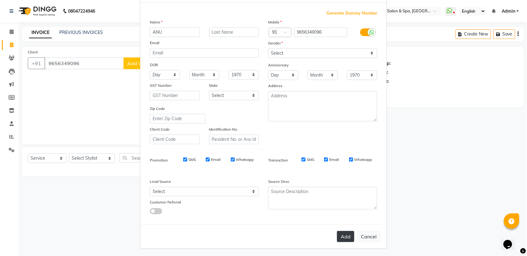
click at [341, 238] on button "Add" at bounding box center [345, 236] width 17 height 11
select select
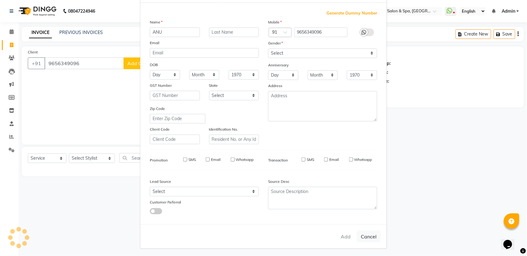
select select
checkbox input "false"
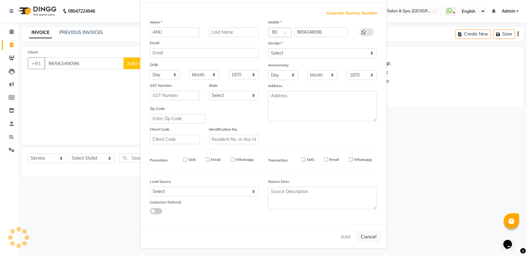
checkbox input "false"
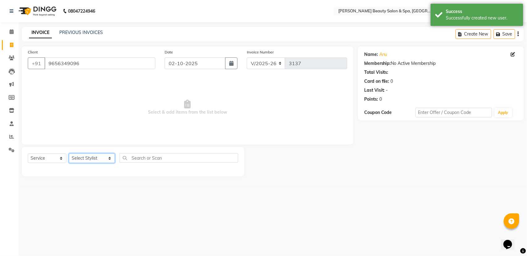
click at [95, 157] on select "Select Stylist Admin [PERSON_NAME] [PERSON_NAME] [PERSON_NAME] [PERSON_NAME] [P…" at bounding box center [92, 158] width 46 height 10
select select "67138"
click at [69, 153] on select "Select Stylist Admin [PERSON_NAME] [PERSON_NAME] [PERSON_NAME] [PERSON_NAME] [P…" at bounding box center [92, 158] width 46 height 10
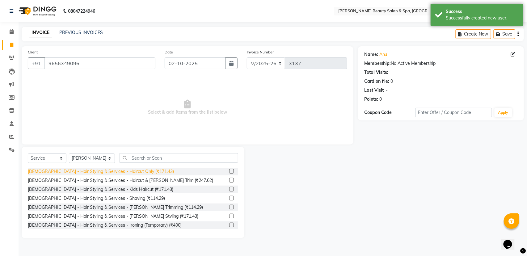
click at [103, 173] on div "[DEMOGRAPHIC_DATA] - Hair Styling & Services - Haircut Only (₹171.43)" at bounding box center [101, 171] width 146 height 6
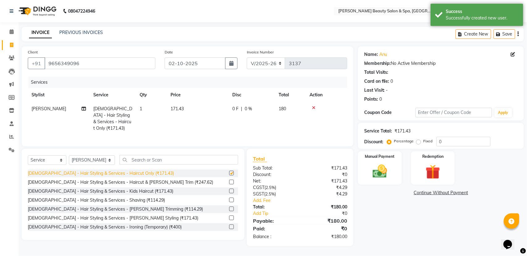
checkbox input "false"
click at [383, 160] on div "Manual Payment" at bounding box center [379, 168] width 45 height 35
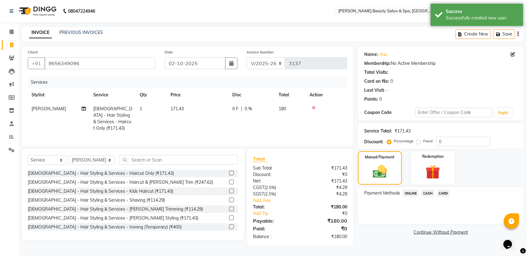
click at [432, 193] on span "CASH" at bounding box center [427, 193] width 13 height 7
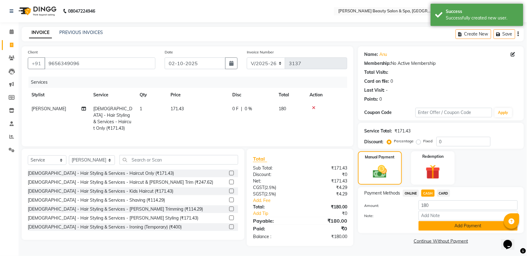
click at [447, 228] on button "Add Payment" at bounding box center [467, 226] width 99 height 10
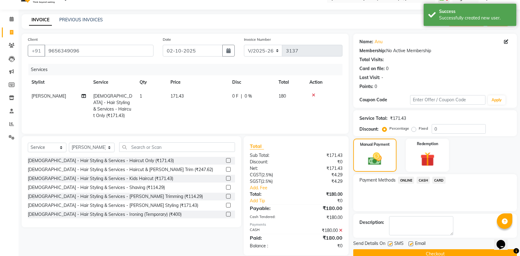
scroll to position [25, 0]
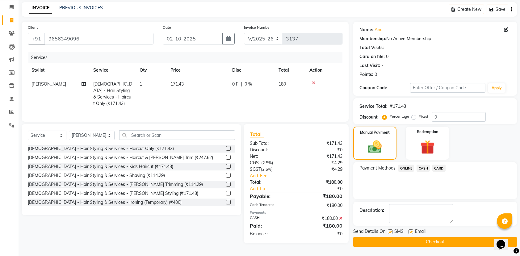
click at [443, 240] on button "Checkout" at bounding box center [435, 242] width 164 height 10
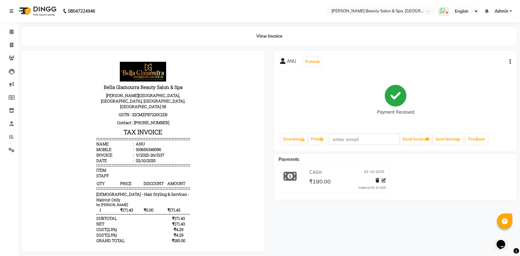
click at [443, 240] on div "ANU Prebook Payment Received Download Print Email Invoice Send Message Feedback…" at bounding box center [395, 151] width 252 height 201
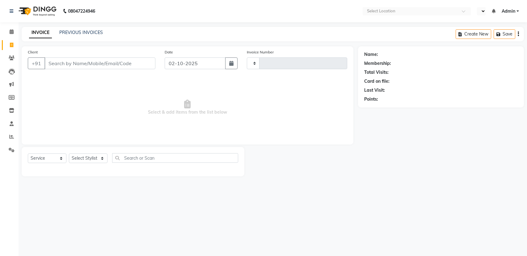
select select "service"
type input "3138"
select select "en"
select select "7524"
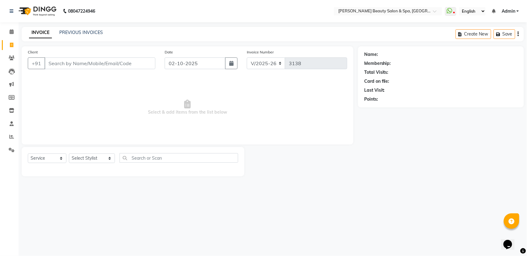
click at [54, 66] on input "Client" at bounding box center [99, 63] width 111 height 12
type input "9895962330"
click at [141, 66] on span "Add Client" at bounding box center [139, 63] width 24 height 6
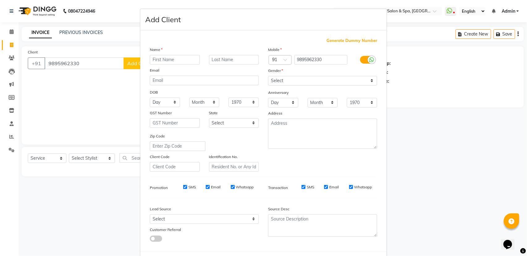
click at [154, 56] on input "text" at bounding box center [175, 60] width 50 height 10
type input "ARUN"
click at [233, 58] on input "text" at bounding box center [234, 60] width 50 height 10
type input "KS"
click at [299, 77] on select "Select Male Female Other Prefer Not To Say" at bounding box center [322, 81] width 109 height 10
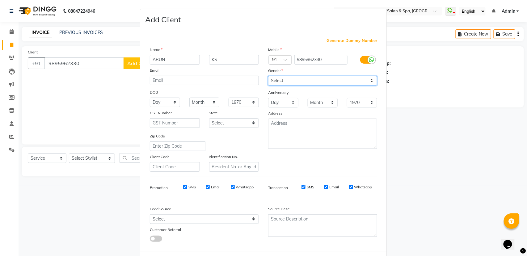
select select "male"
click at [268, 76] on select "Select Male Female Other Prefer Not To Say" at bounding box center [322, 81] width 109 height 10
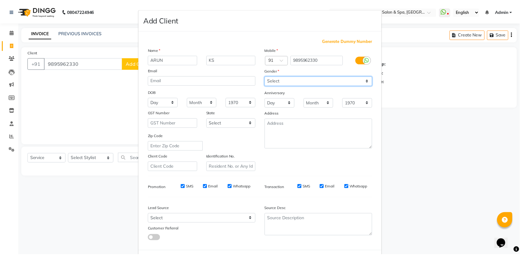
scroll to position [27, 0]
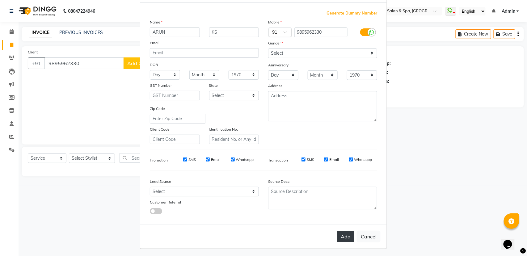
click at [340, 235] on button "Add" at bounding box center [345, 236] width 17 height 11
select select
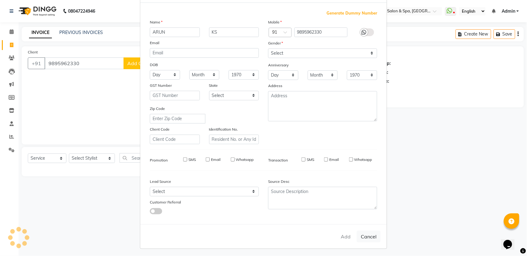
select select
checkbox input "false"
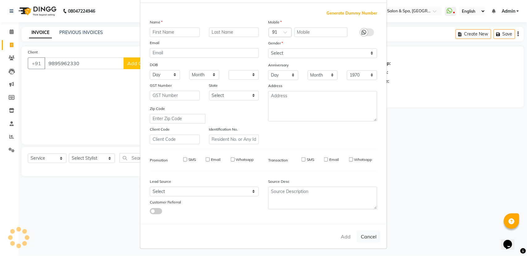
checkbox input "false"
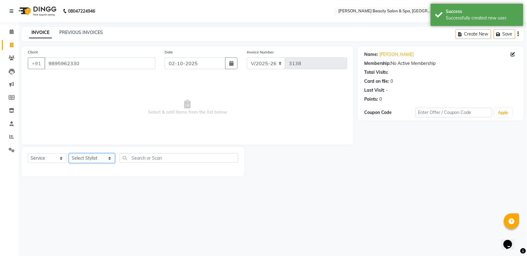
click at [82, 158] on select "Select Stylist Admin [PERSON_NAME] [PERSON_NAME] [PERSON_NAME] [PERSON_NAME] [P…" at bounding box center [92, 158] width 46 height 10
select select "89094"
click at [69, 153] on select "Select Stylist Admin [PERSON_NAME] [PERSON_NAME] [PERSON_NAME] [PERSON_NAME] [P…" at bounding box center [92, 158] width 46 height 10
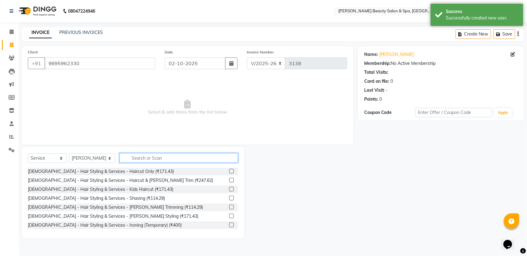
click at [151, 158] on input "text" at bounding box center [178, 158] width 119 height 10
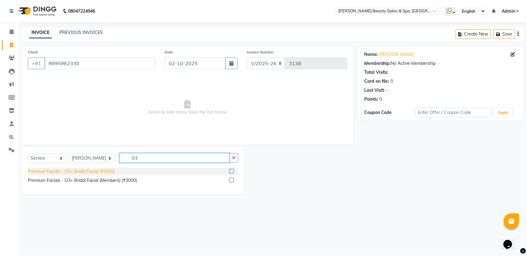
type input "O3"
click at [72, 169] on div "Premium Facials - O3+ Bridal Facial (₹3300)" at bounding box center [71, 171] width 87 height 6
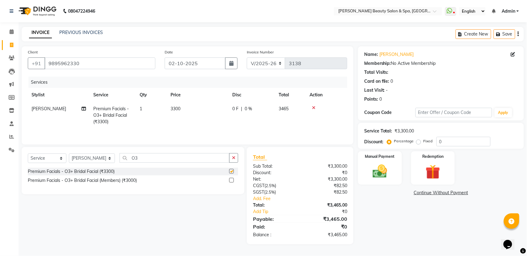
checkbox input "false"
click at [87, 161] on select "Select Stylist Admin [PERSON_NAME] [PERSON_NAME] [PERSON_NAME] [PERSON_NAME] [P…" at bounding box center [92, 158] width 46 height 10
select select "67141"
click at [69, 156] on select "Select Stylist Admin [PERSON_NAME] [PERSON_NAME] [PERSON_NAME] [PERSON_NAME] [P…" at bounding box center [92, 158] width 46 height 10
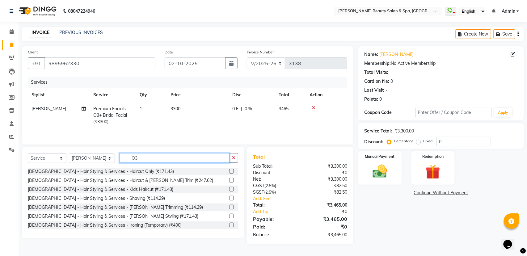
click at [140, 162] on input "O3" at bounding box center [174, 158] width 110 height 10
type input "O"
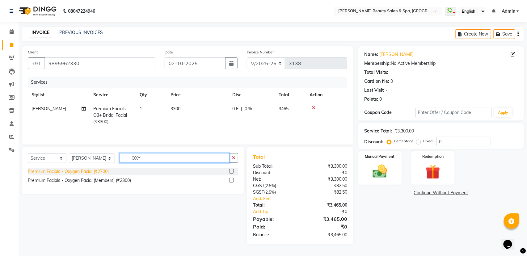
type input "OXY"
click at [78, 171] on div "Premium Facials - Oxygen Facial (₹2700)" at bounding box center [68, 171] width 81 height 6
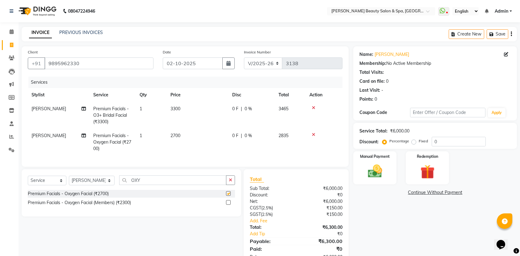
checkbox input "false"
click at [162, 185] on input "OXY" at bounding box center [172, 180] width 107 height 10
type input "O"
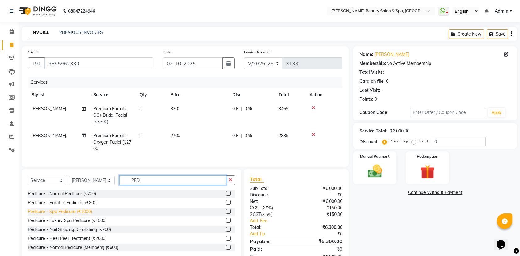
type input "PEDI"
click at [77, 215] on div "Pedicure - Spa Pedicure (₹1000)" at bounding box center [60, 211] width 64 height 6
checkbox input "false"
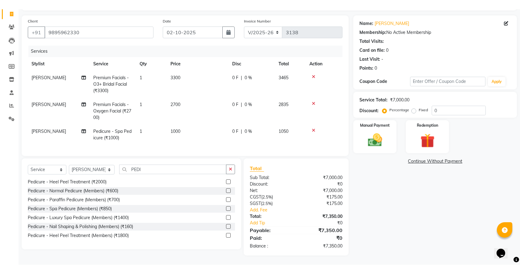
scroll to position [29, 0]
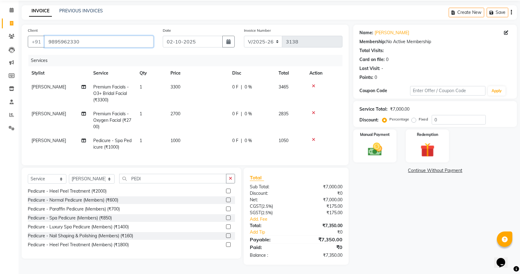
click at [86, 38] on input "9895962330" at bounding box center [98, 42] width 109 height 12
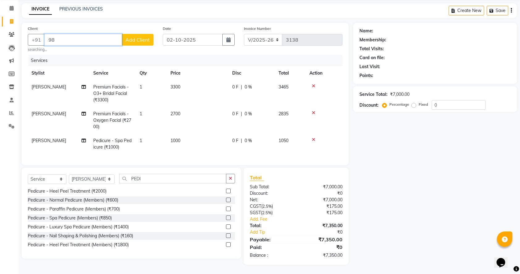
type input "9"
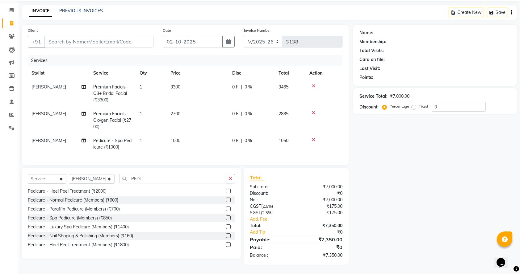
click at [313, 84] on icon at bounding box center [313, 86] width 3 height 4
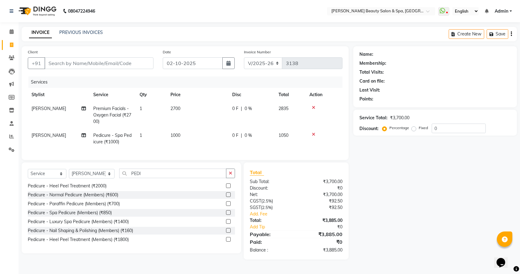
click at [311, 106] on div at bounding box center [323, 108] width 29 height 4
click at [320, 106] on div at bounding box center [323, 108] width 29 height 4
click at [313, 106] on icon at bounding box center [313, 108] width 3 height 4
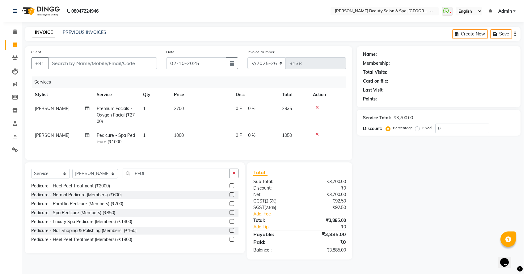
scroll to position [0, 0]
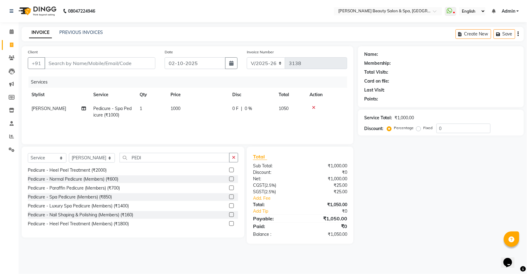
click at [313, 108] on icon at bounding box center [313, 108] width 3 height 4
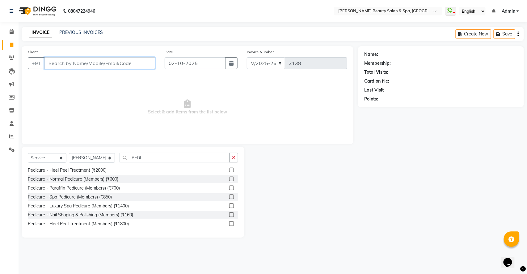
click at [95, 65] on input "Client" at bounding box center [99, 63] width 111 height 12
click at [151, 157] on input "PEDI" at bounding box center [174, 158] width 110 height 10
type input "P"
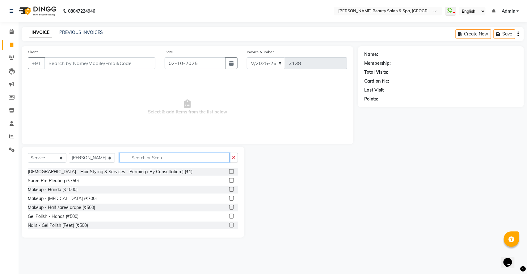
scroll to position [296, 0]
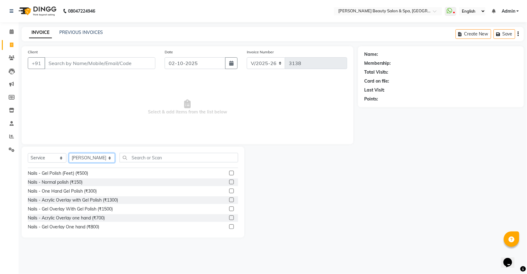
click at [96, 155] on select "Select Stylist Admin [PERSON_NAME] [PERSON_NAME] [PERSON_NAME] [PERSON_NAME] [P…" at bounding box center [92, 158] width 46 height 10
select select "67138"
click at [69, 153] on select "Select Stylist Admin [PERSON_NAME] [PERSON_NAME] [PERSON_NAME] [PERSON_NAME] [P…" at bounding box center [92, 158] width 46 height 10
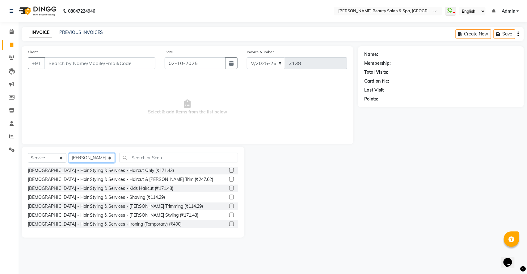
scroll to position [0, 0]
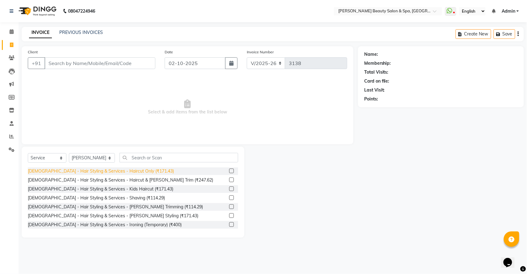
click at [104, 172] on div "[DEMOGRAPHIC_DATA] - Hair Styling & Services - Haircut Only (₹171.43)" at bounding box center [101, 171] width 146 height 6
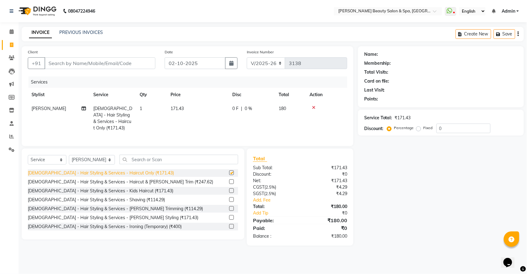
checkbox input "false"
click at [127, 67] on input "Client" at bounding box center [99, 63] width 111 height 12
click at [92, 64] on input "Client" at bounding box center [99, 63] width 111 height 12
click at [79, 63] on input "Client" at bounding box center [99, 63] width 111 height 12
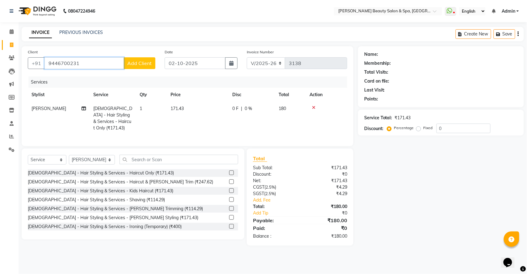
type input "9446700231"
click at [130, 64] on span "Add Client" at bounding box center [139, 63] width 24 height 6
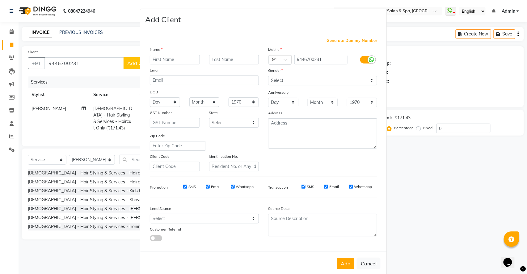
click at [153, 58] on input "text" at bounding box center [175, 60] width 50 height 10
click at [157, 60] on input "text" at bounding box center [175, 60] width 50 height 10
type input "SHIVANAND"
click at [282, 79] on select "Select Male Female Other Prefer Not To Say" at bounding box center [322, 81] width 109 height 10
select select "male"
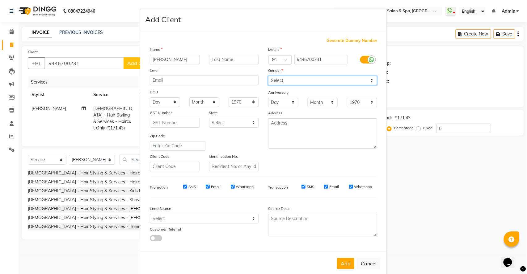
click at [268, 76] on select "Select Male Female Other Prefer Not To Say" at bounding box center [322, 81] width 109 height 10
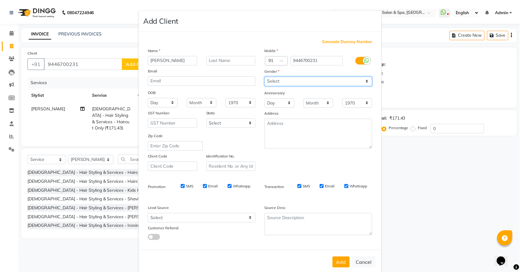
scroll to position [9, 0]
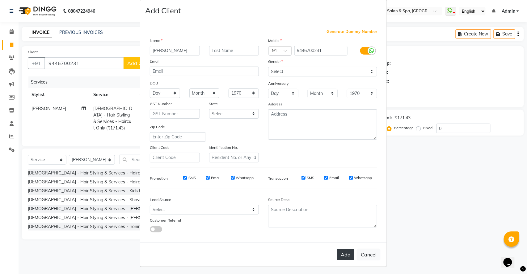
click at [337, 256] on button "Add" at bounding box center [345, 254] width 17 height 11
select select
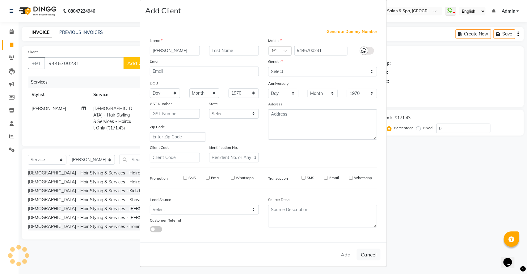
select select
checkbox input "false"
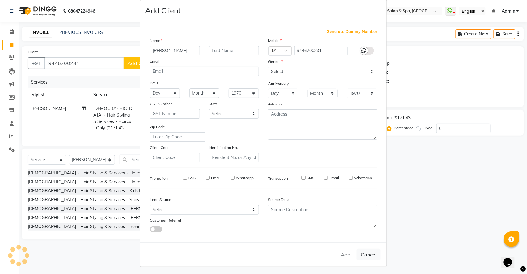
checkbox input "false"
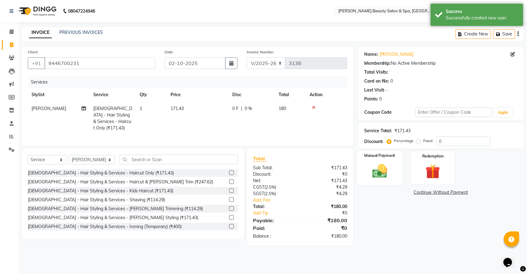
click at [376, 168] on img at bounding box center [379, 171] width 24 height 17
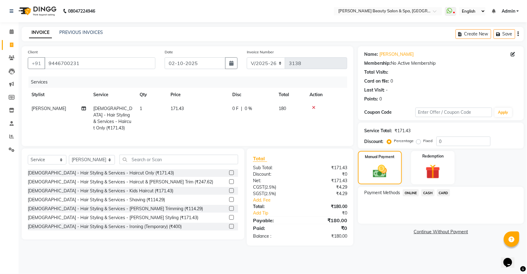
click at [407, 195] on span "ONLINE" at bounding box center [411, 193] width 16 height 7
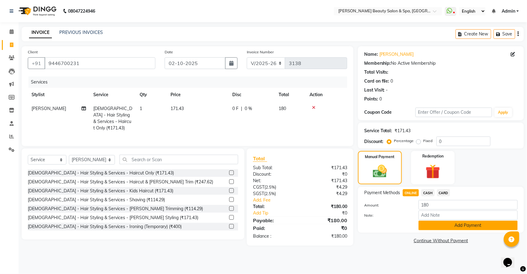
click at [435, 225] on button "Add Payment" at bounding box center [467, 226] width 99 height 10
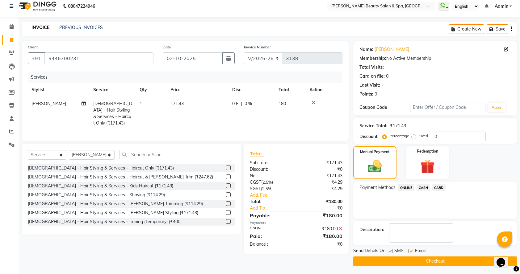
scroll to position [6, 0]
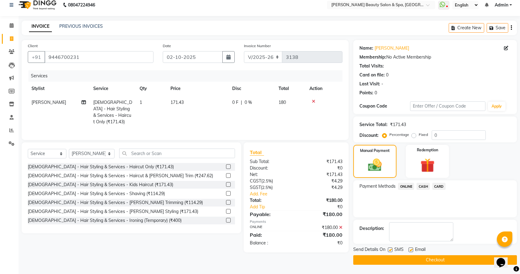
click at [420, 256] on button "Checkout" at bounding box center [435, 261] width 164 height 10
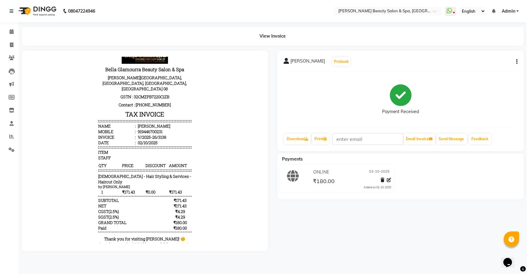
scroll to position [27, 0]
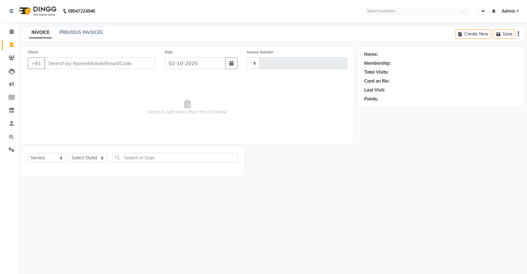
select select "service"
type input "3139"
select select "en"
select select "7524"
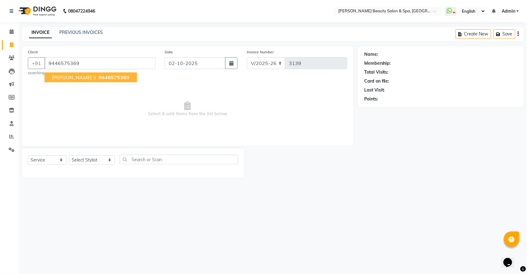
type input "9446575369"
select select "1: Object"
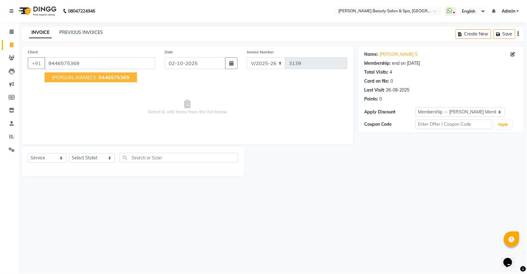
click at [98, 80] on span "9446575369" at bounding box center [113, 77] width 31 height 6
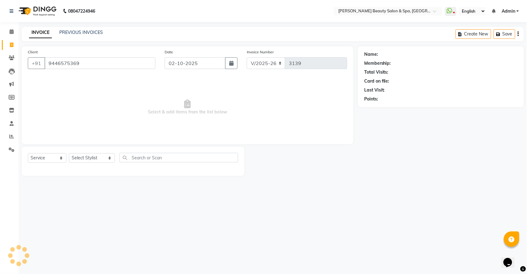
select select "1: Object"
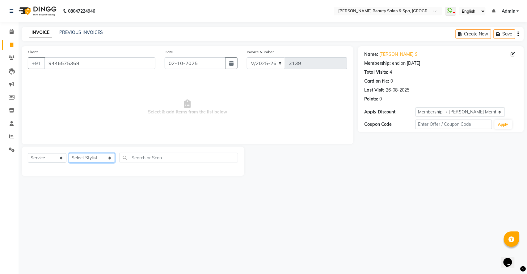
click at [96, 158] on select "Select Stylist Admin [PERSON_NAME] [PERSON_NAME] [PERSON_NAME] [PERSON_NAME] [P…" at bounding box center [92, 158] width 46 height 10
select select "87595"
click at [69, 153] on select "Select Stylist Admin [PERSON_NAME] [PERSON_NAME] [PERSON_NAME] [PERSON_NAME] [P…" at bounding box center [92, 158] width 46 height 10
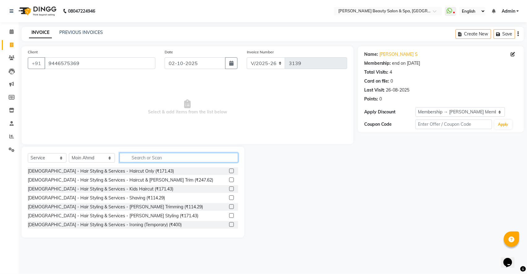
click at [132, 159] on input "text" at bounding box center [178, 158] width 119 height 10
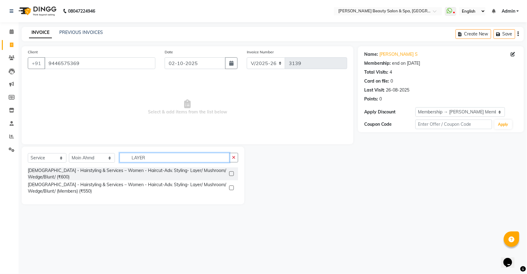
type input "LAYER"
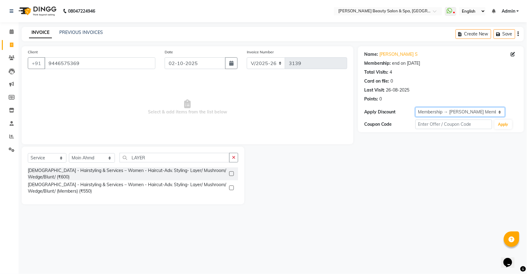
click at [463, 113] on select "Select Membership → [PERSON_NAME] Membership Membership → [PERSON_NAME] Members…" at bounding box center [460, 112] width 90 height 10
click at [415, 107] on select "Select Membership → [PERSON_NAME] Membership Membership → [PERSON_NAME] Members…" at bounding box center [460, 112] width 90 height 10
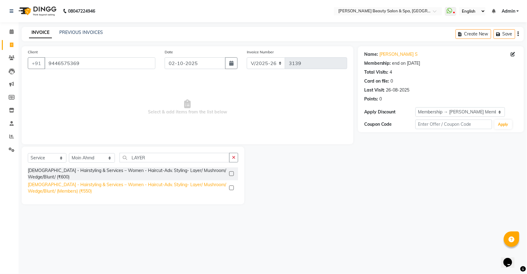
click at [114, 185] on div "[DEMOGRAPHIC_DATA] - Hairstyling & Services – Women - Haircut-Adv. Styling- Lay…" at bounding box center [127, 188] width 199 height 13
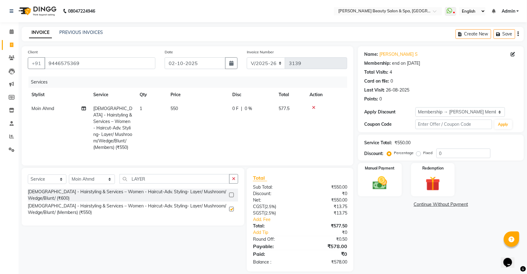
checkbox input "false"
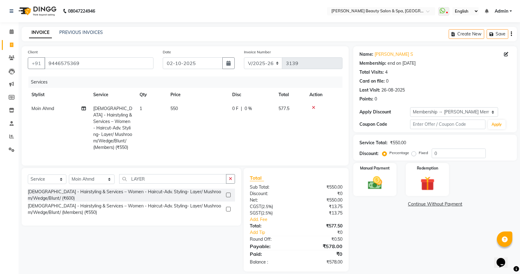
click at [167, 177] on div "Select Service Product Membership Package Voucher Prepaid Gift Card Select Styl…" at bounding box center [131, 197] width 219 height 58
click at [154, 184] on input "LAYER" at bounding box center [172, 179] width 107 height 10
type input "L"
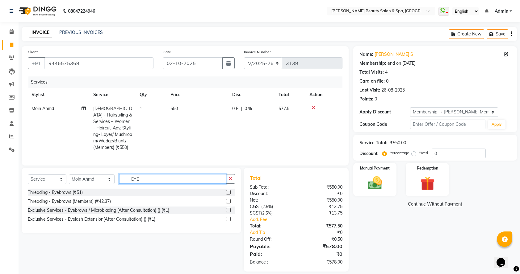
type input "EYE"
click at [119, 206] on div "Threading - Eyebrows (Members) (₹42.37)" at bounding box center [131, 202] width 207 height 8
click at [93, 205] on div "Threading - Eyebrows (Members) (₹42.37)" at bounding box center [69, 201] width 83 height 6
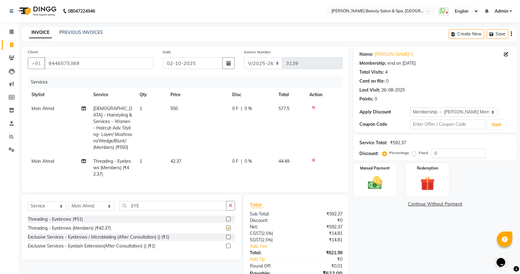
checkbox input "false"
click at [136, 211] on input "EYE" at bounding box center [172, 206] width 107 height 10
type input "E"
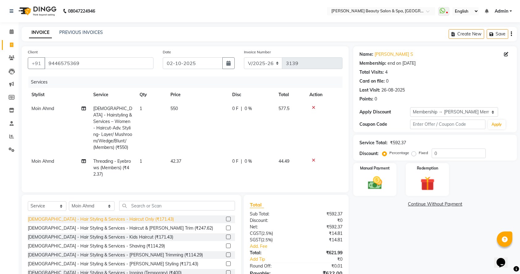
click at [103, 223] on div "[DEMOGRAPHIC_DATA] - Hair Styling & Services - Haircut Only (₹171.43)" at bounding box center [101, 219] width 146 height 6
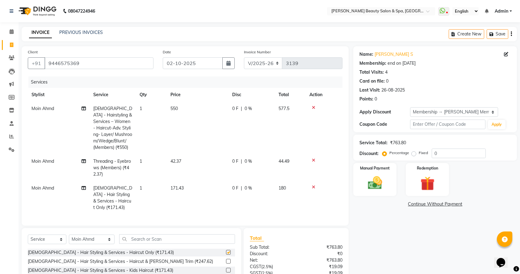
checkbox input "false"
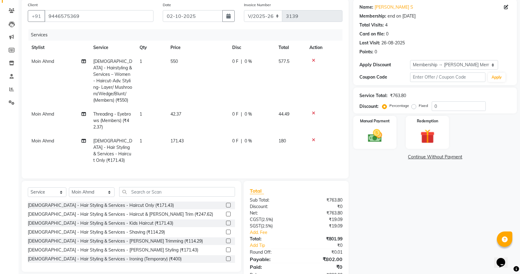
scroll to position [67, 0]
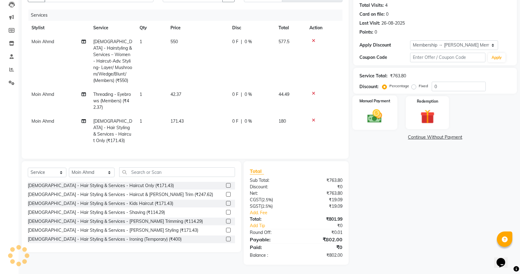
drag, startPoint x: 390, startPoint y: 116, endPoint x: 393, endPoint y: 122, distance: 6.1
click at [390, 116] on div "Manual Payment" at bounding box center [375, 113] width 45 height 35
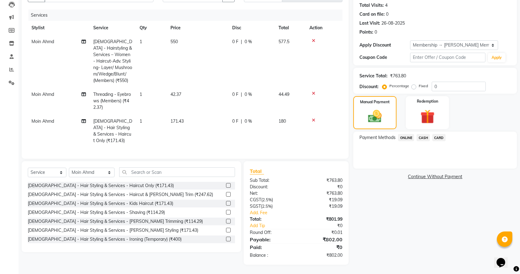
click at [409, 137] on span "ONLINE" at bounding box center [406, 137] width 16 height 7
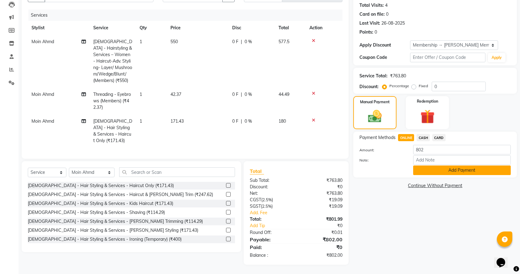
click at [429, 169] on button "Add Payment" at bounding box center [462, 171] width 98 height 10
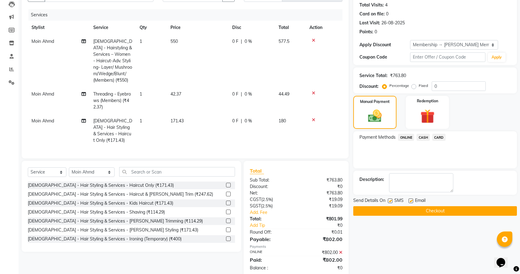
scroll to position [81, 0]
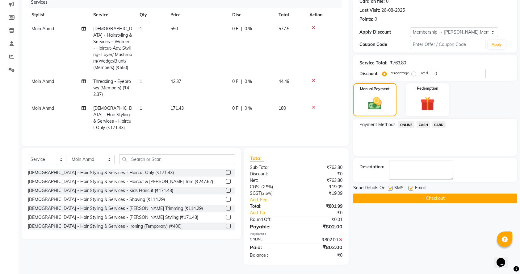
click at [426, 196] on button "Checkout" at bounding box center [435, 199] width 164 height 10
